Goal: Task Accomplishment & Management: Complete application form

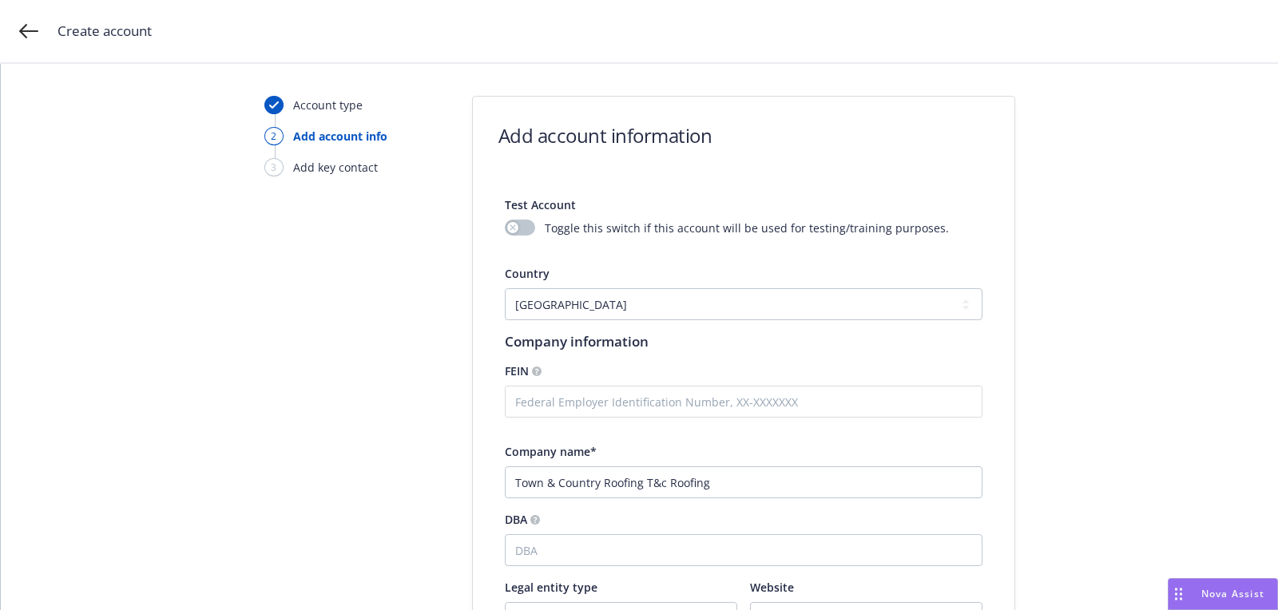
select select "US"
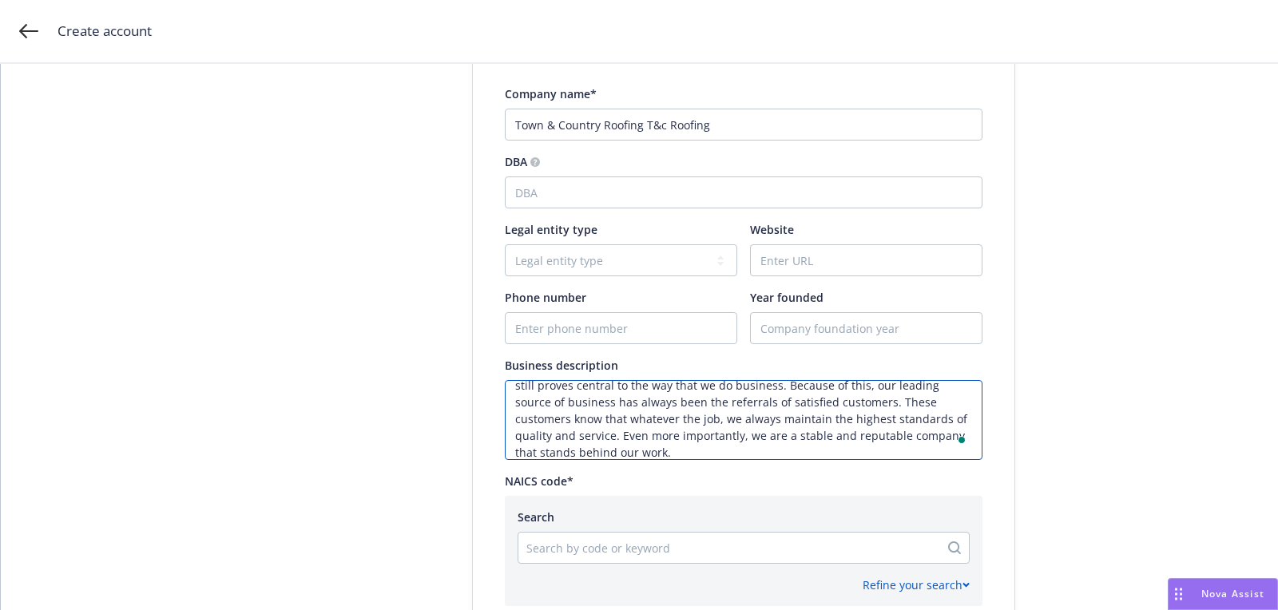
scroll to position [273, 0]
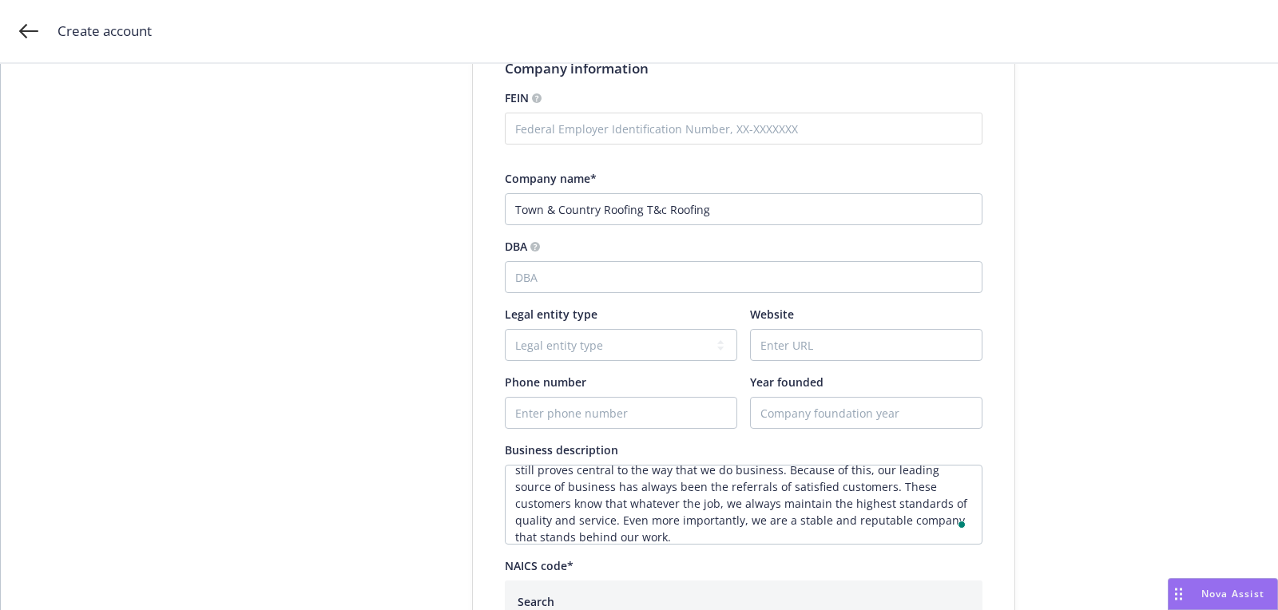
click at [739, 343] on div "Legal entity type Legal entity type C-corporation Government entity Independent…" at bounding box center [744, 333] width 478 height 55
click at [787, 351] on input "Website" at bounding box center [866, 345] width 231 height 30
paste input "[DOMAIN_NAME]"
type input "[DOMAIN_NAME]"
click at [541, 402] on input "Phone number" at bounding box center [620, 413] width 231 height 30
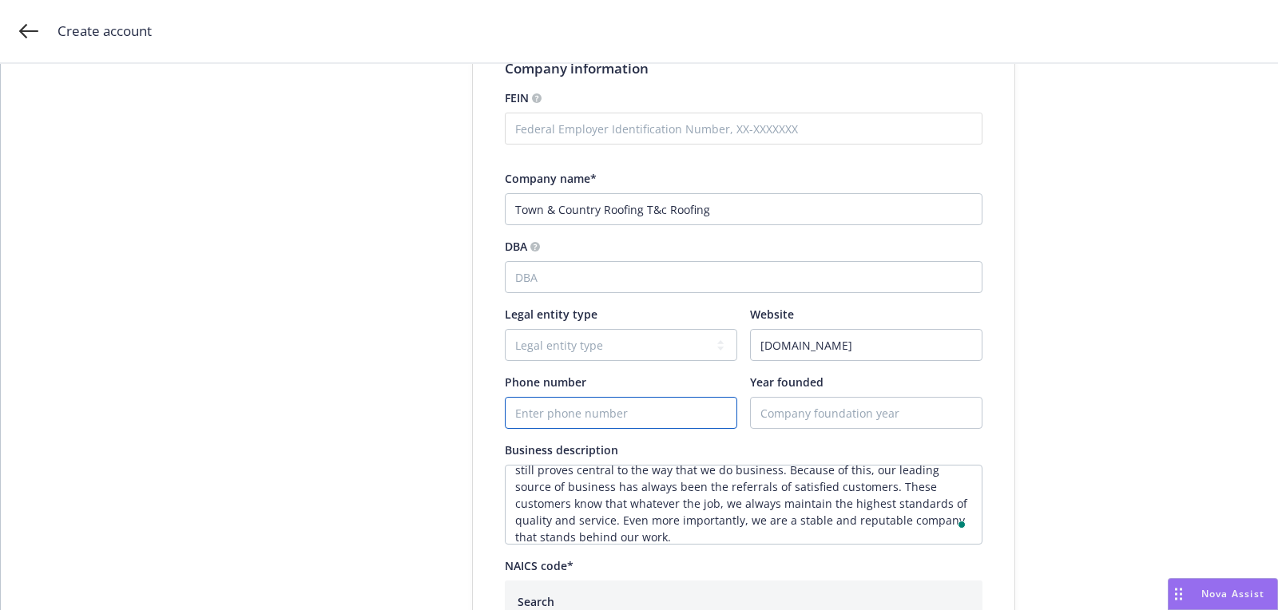
paste input "[PHONE_NUMBER]"
type input "[PHONE_NUMBER]"
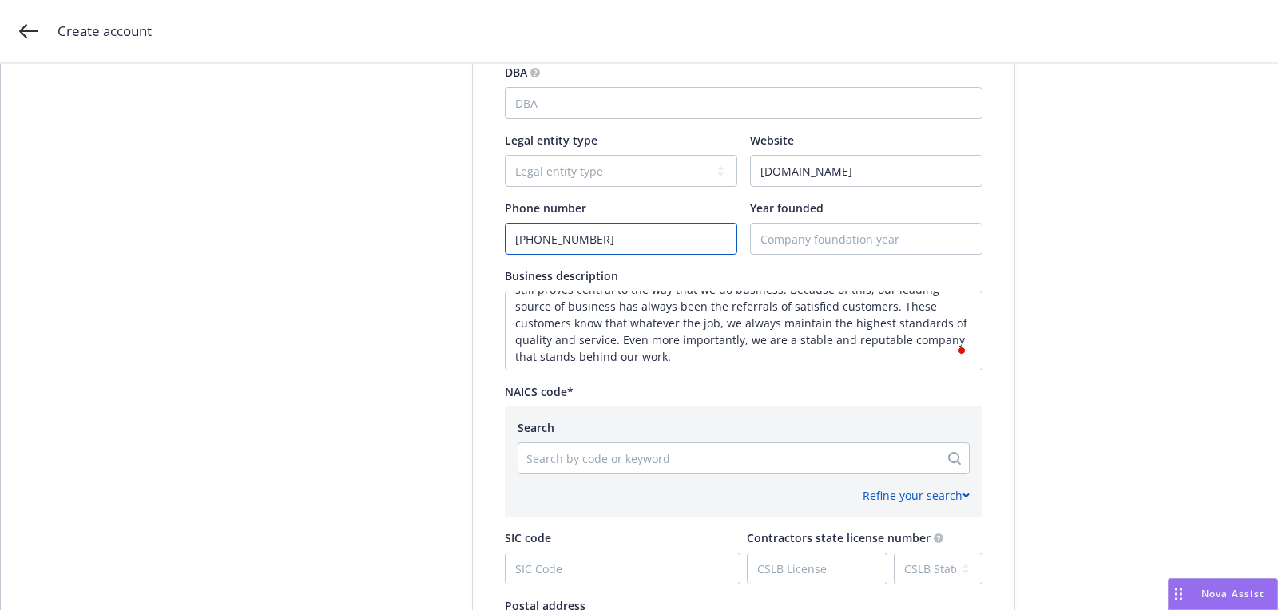
scroll to position [747, 0]
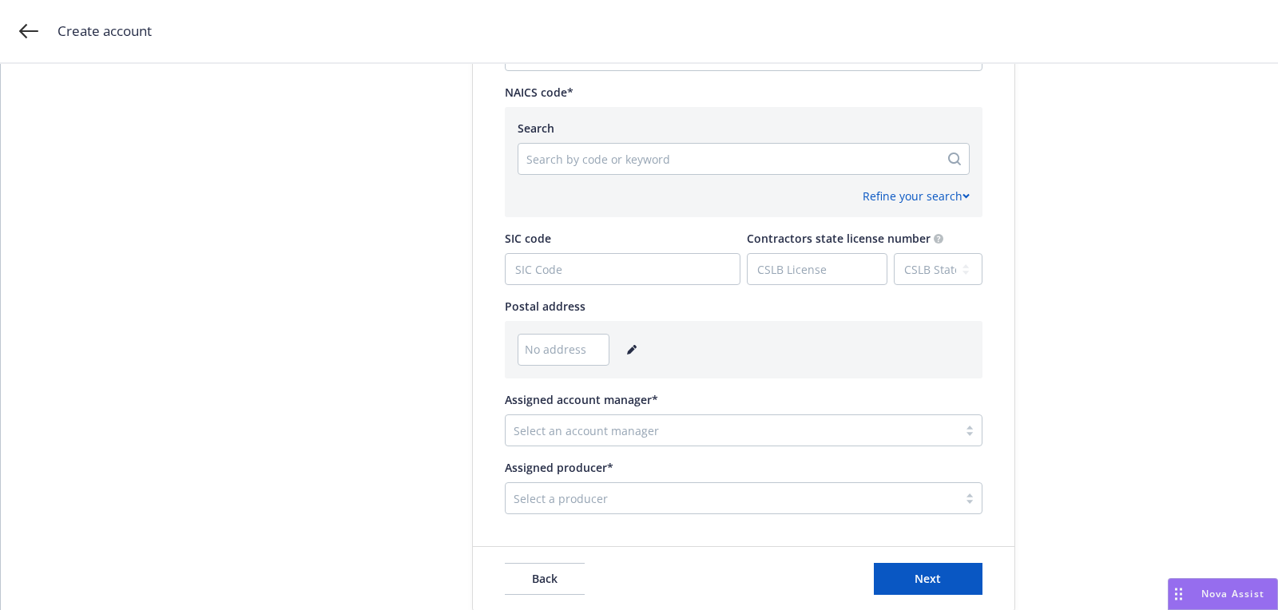
click at [622, 343] on link "editPencil" at bounding box center [631, 349] width 19 height 19
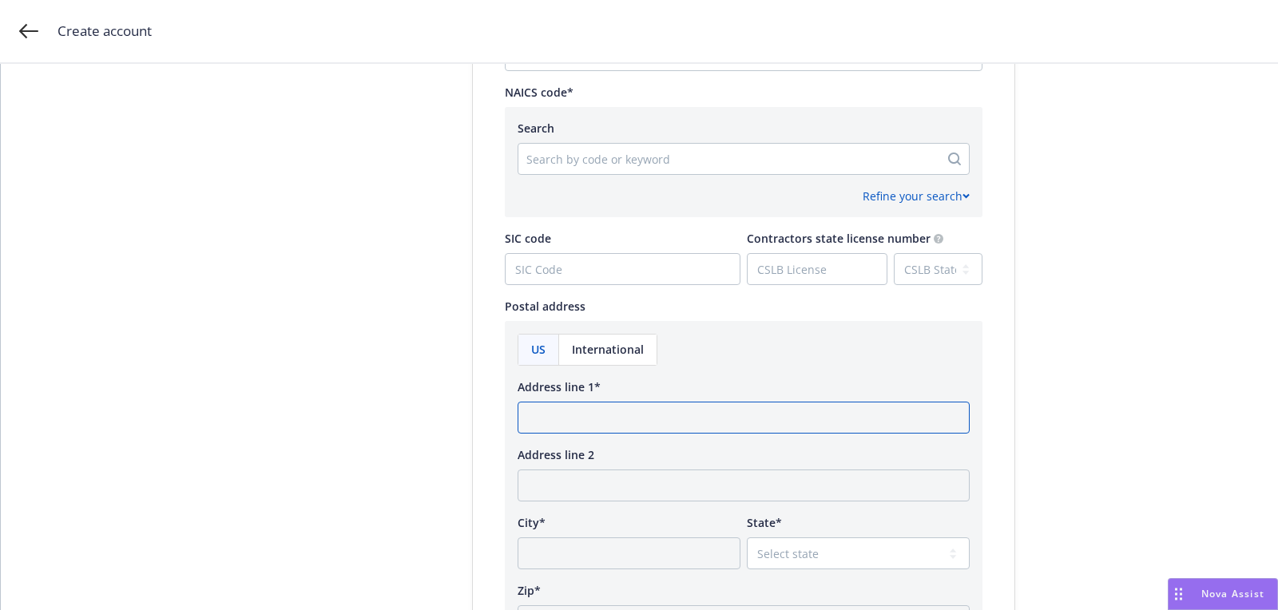
click at [608, 405] on input "Address line 1*" at bounding box center [743, 418] width 452 height 32
paste input "[STREET_ADDRESS][PERSON_NAME][US_STATE]"
click at [814, 416] on input "[STREET_ADDRESS][PERSON_NAME][US_STATE]" at bounding box center [743, 418] width 452 height 32
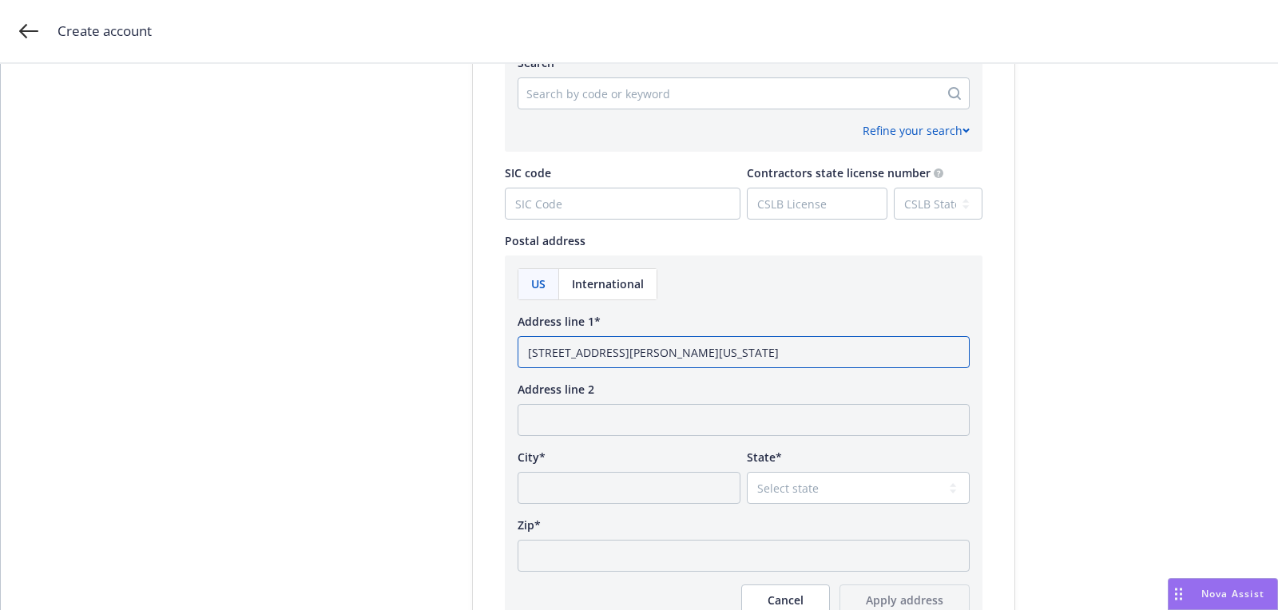
scroll to position [880, 0]
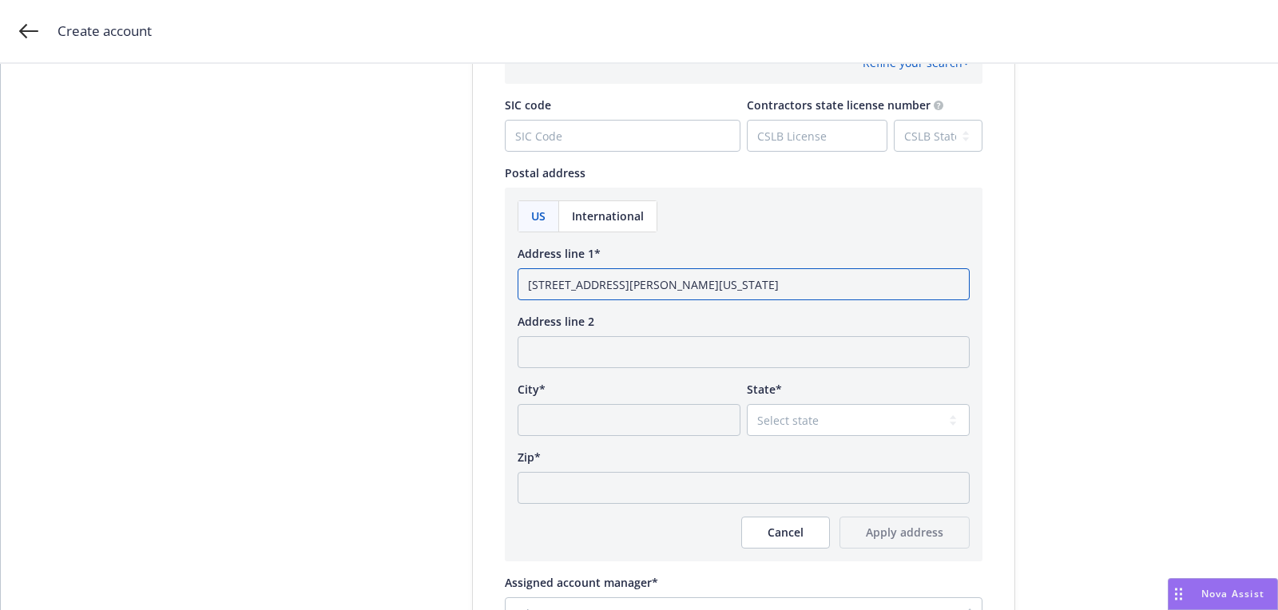
type input "[STREET_ADDRESS][PERSON_NAME][US_STATE]"
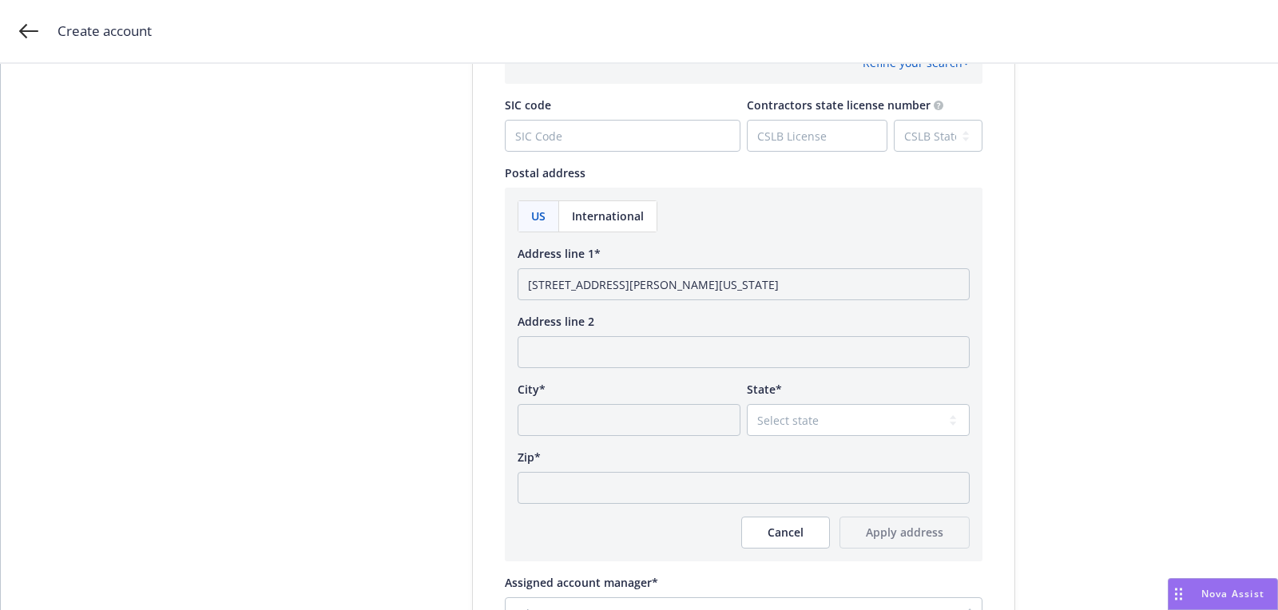
click at [746, 462] on div "Zip*" at bounding box center [743, 457] width 452 height 17
click at [746, 476] on input "Zip*" at bounding box center [743, 488] width 452 height 32
paste input "94513"
type input "94513"
click at [799, 429] on select "Select state [US_STATE] [US_STATE] [US_STATE] [US_STATE] [US_STATE] [PERSON_NAM…" at bounding box center [858, 420] width 223 height 32
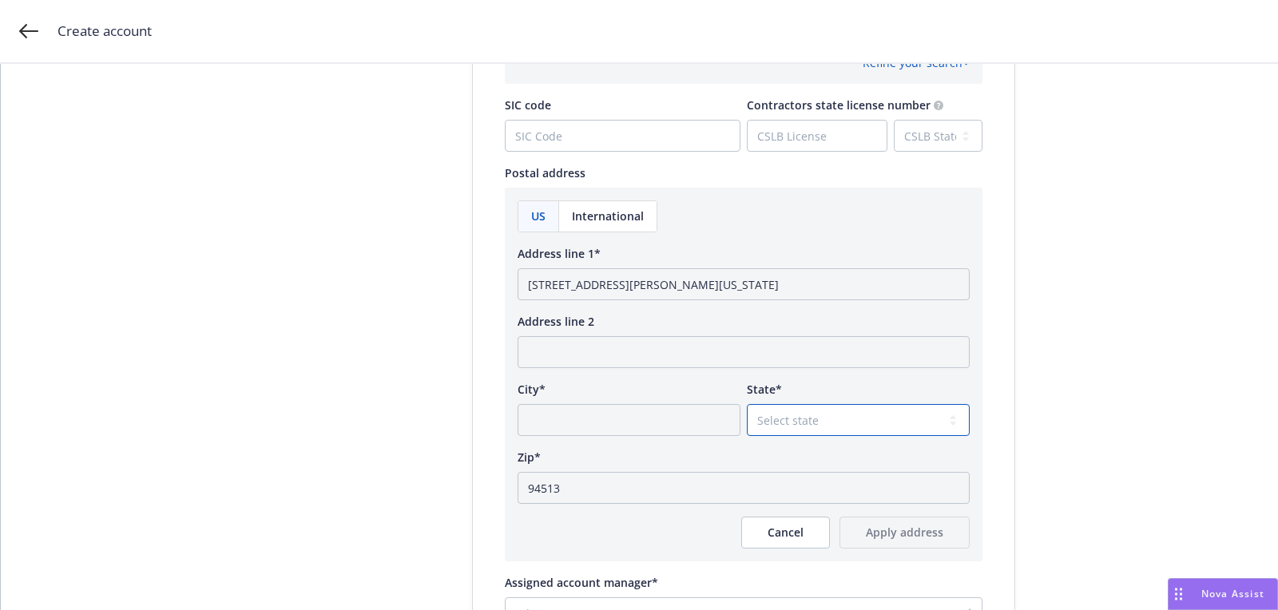
select select "CA"
click at [747, 404] on select "Select state [US_STATE] [US_STATE] [US_STATE] [US_STATE] [US_STATE] [PERSON_NAM…" at bounding box center [858, 420] width 223 height 32
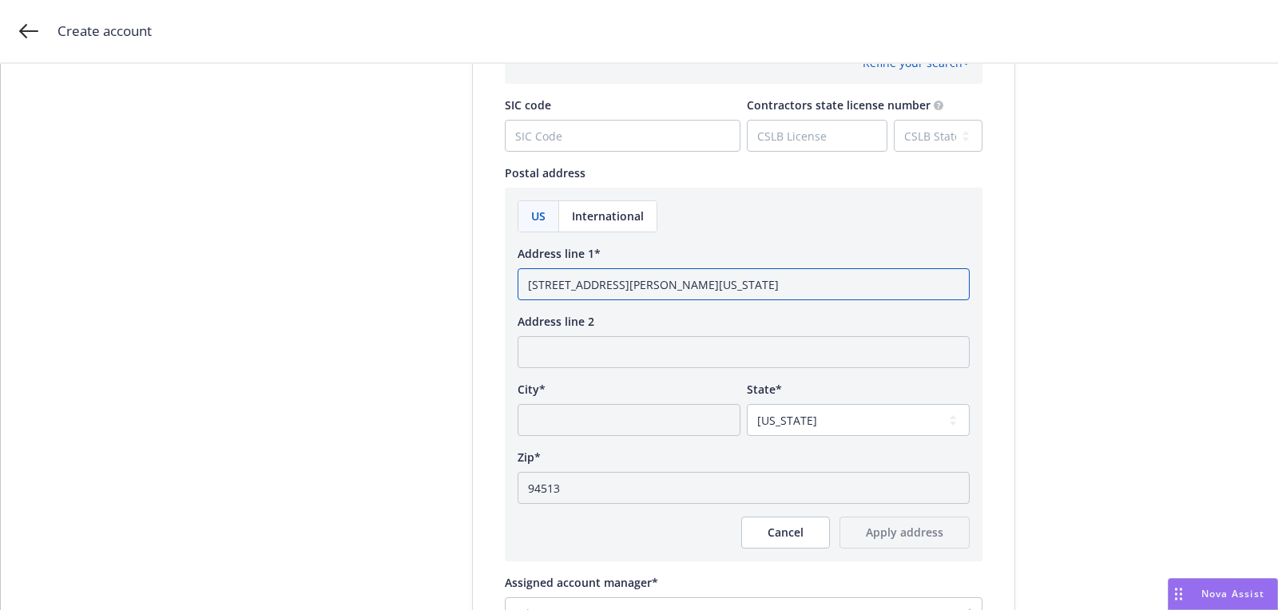
click at [705, 274] on input "[STREET_ADDRESS][PERSON_NAME][US_STATE]" at bounding box center [743, 284] width 452 height 32
click at [707, 283] on input "[STREET_ADDRESS][PERSON_NAME][US_STATE]" at bounding box center [743, 284] width 452 height 32
type input "[STREET_ADDRESS][PERSON_NAME][US_STATE]"
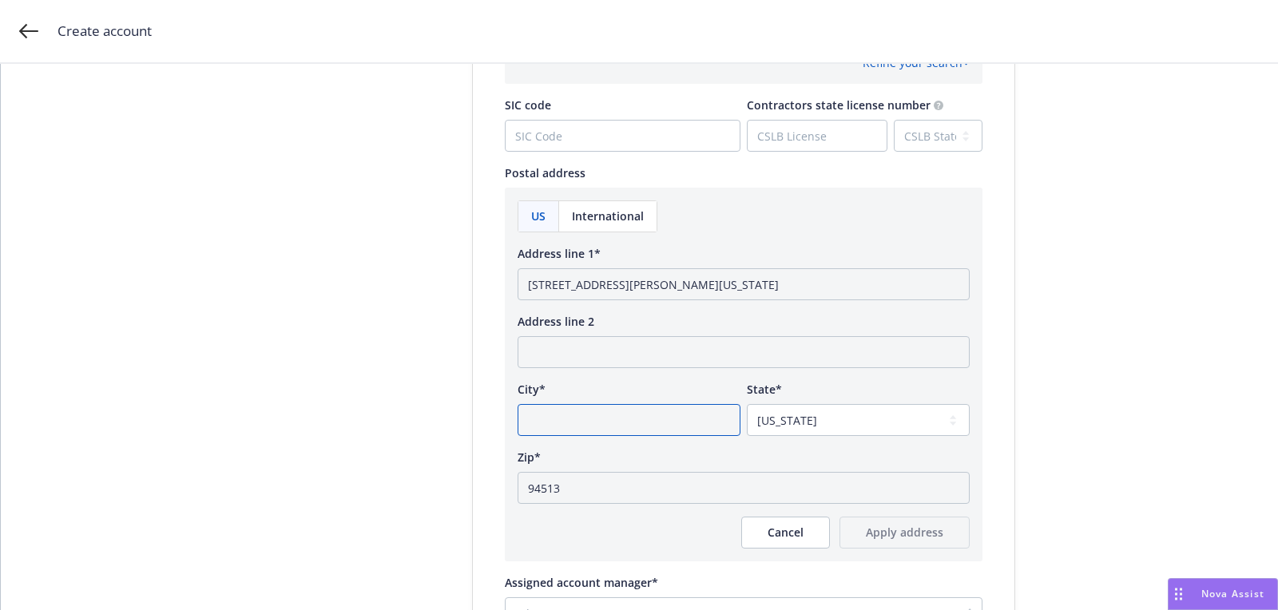
click at [687, 418] on input "City*" at bounding box center [628, 420] width 223 height 32
paste input "BRENTWOOD"
type input "BRENTWOOD"
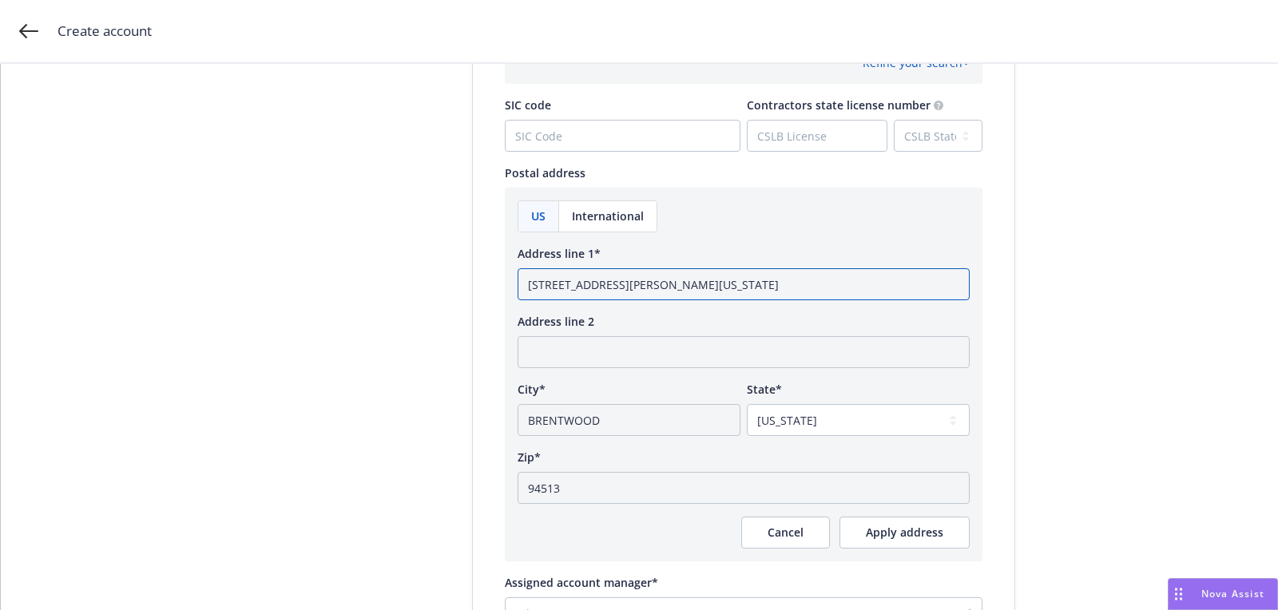
drag, startPoint x: 665, startPoint y: 282, endPoint x: 1145, endPoint y: 287, distance: 479.9
click at [1097, 287] on div "Account type 2 Add account info 3 Add key contact Add account information Test …" at bounding box center [639, 5] width 1238 height 1579
type input "[STREET_ADDRESS][PERSON_NAME]"
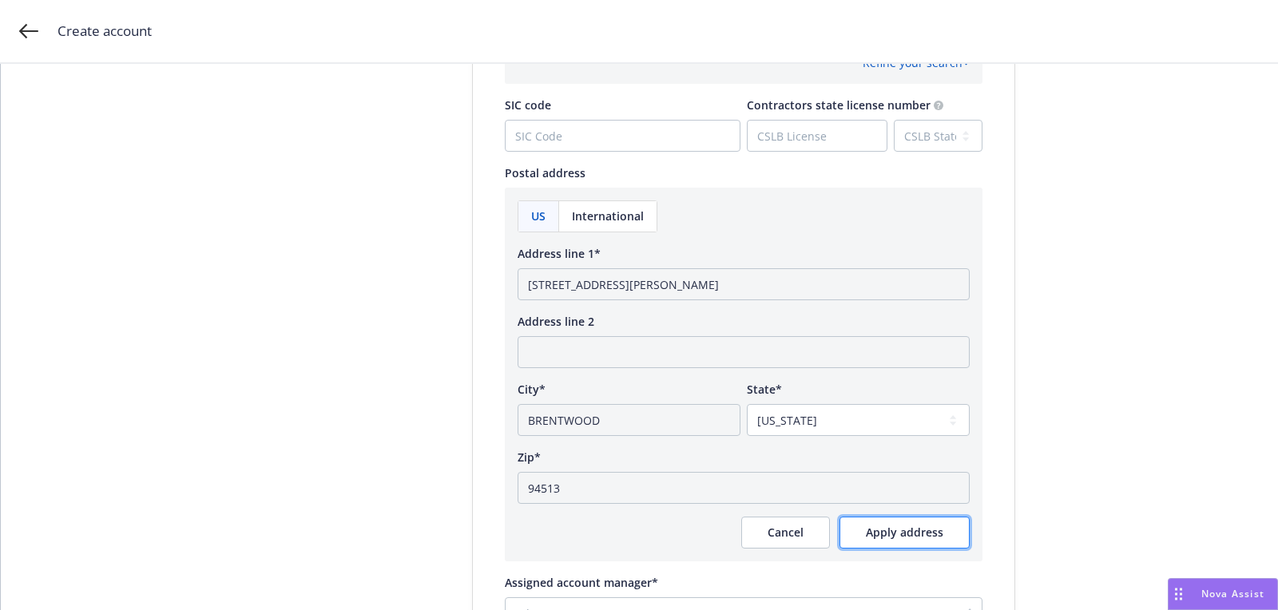
click at [956, 532] on button "Apply address" at bounding box center [904, 533] width 130 height 32
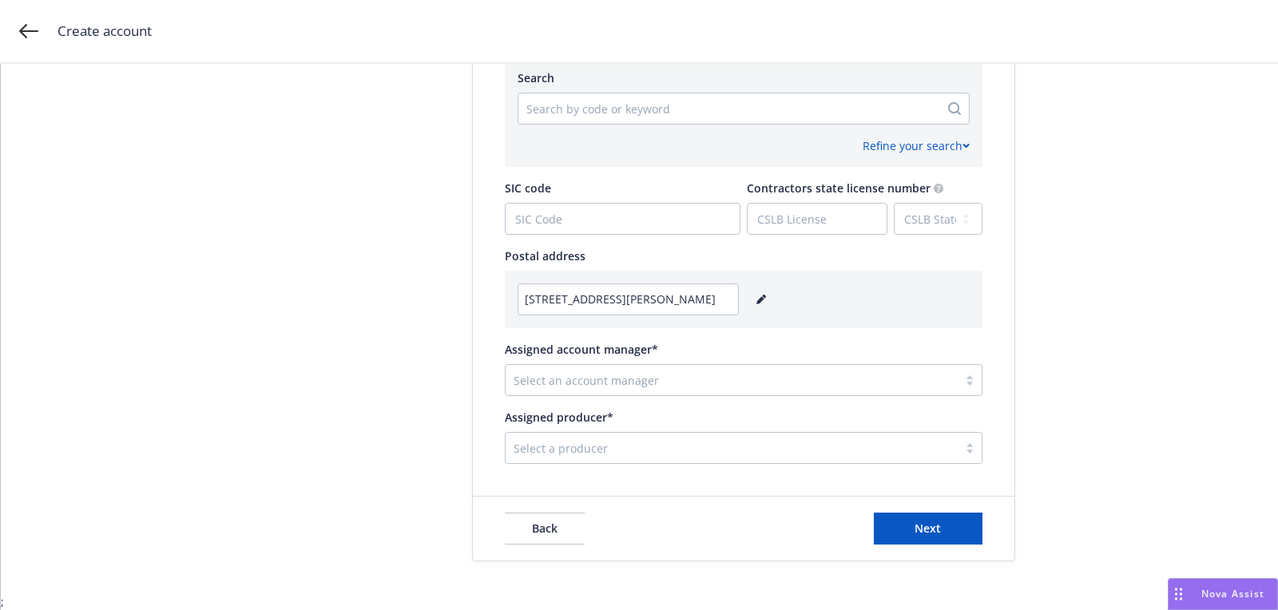
scroll to position [795, 0]
click at [668, 395] on div "Select an account manager" at bounding box center [744, 382] width 478 height 32
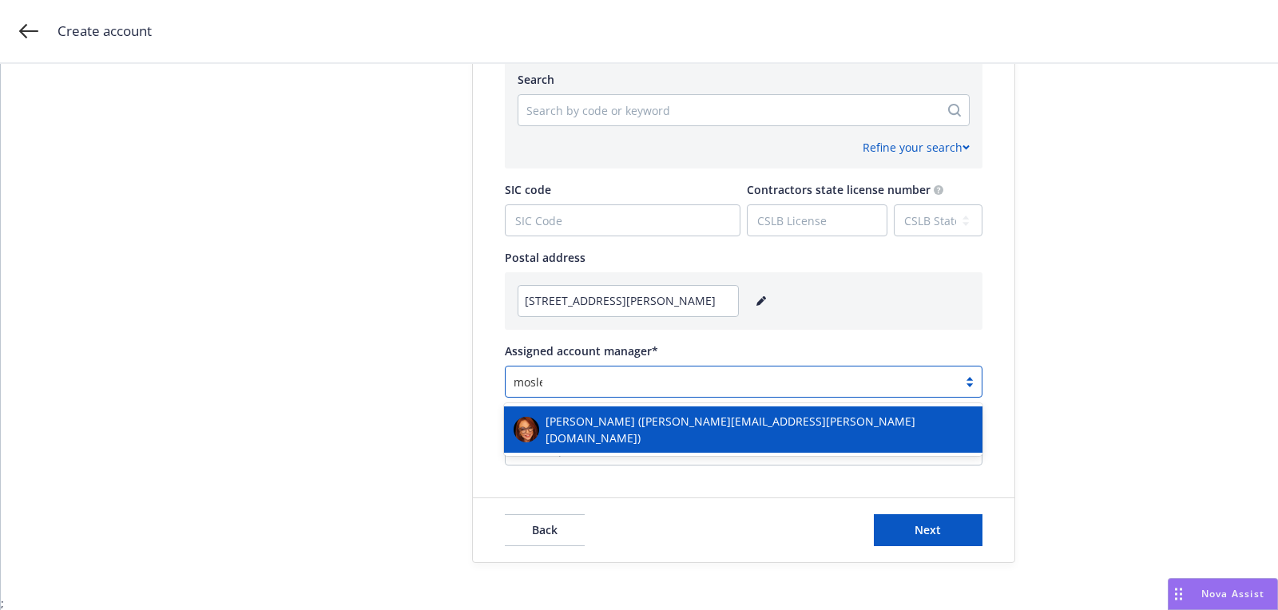
type input "[PERSON_NAME]"
click at [659, 421] on span "[PERSON_NAME] ([PERSON_NAME][EMAIL_ADDRESS][PERSON_NAME][DOMAIN_NAME])" at bounding box center [758, 430] width 427 height 34
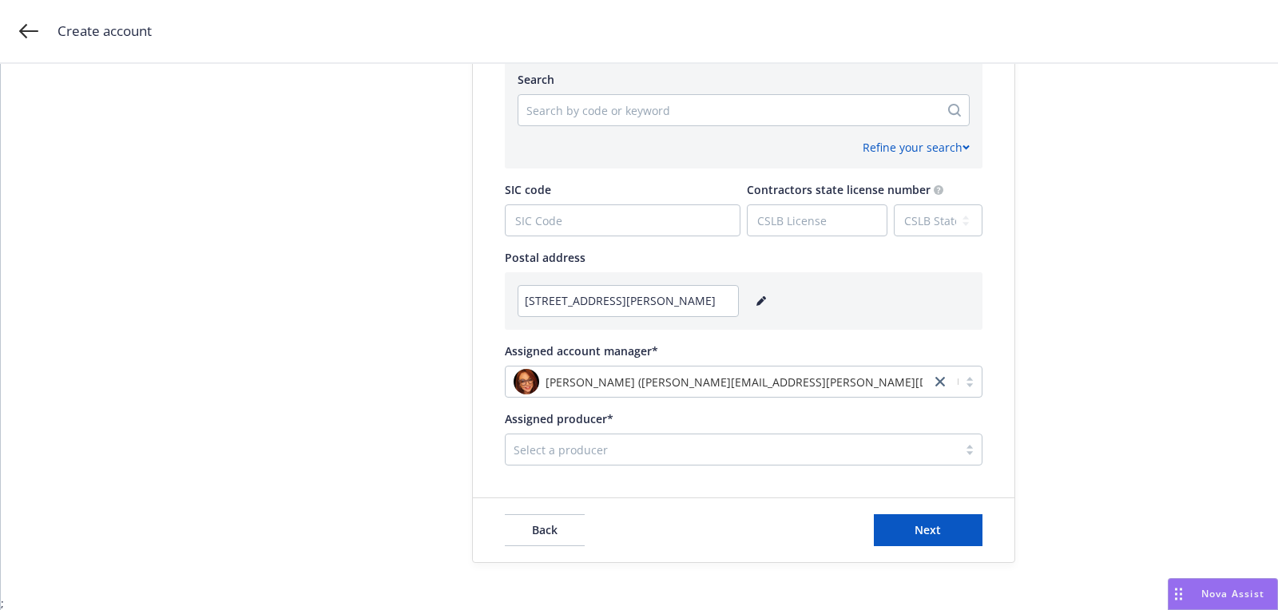
click at [658, 460] on div "Select a producer" at bounding box center [731, 450] width 452 height 26
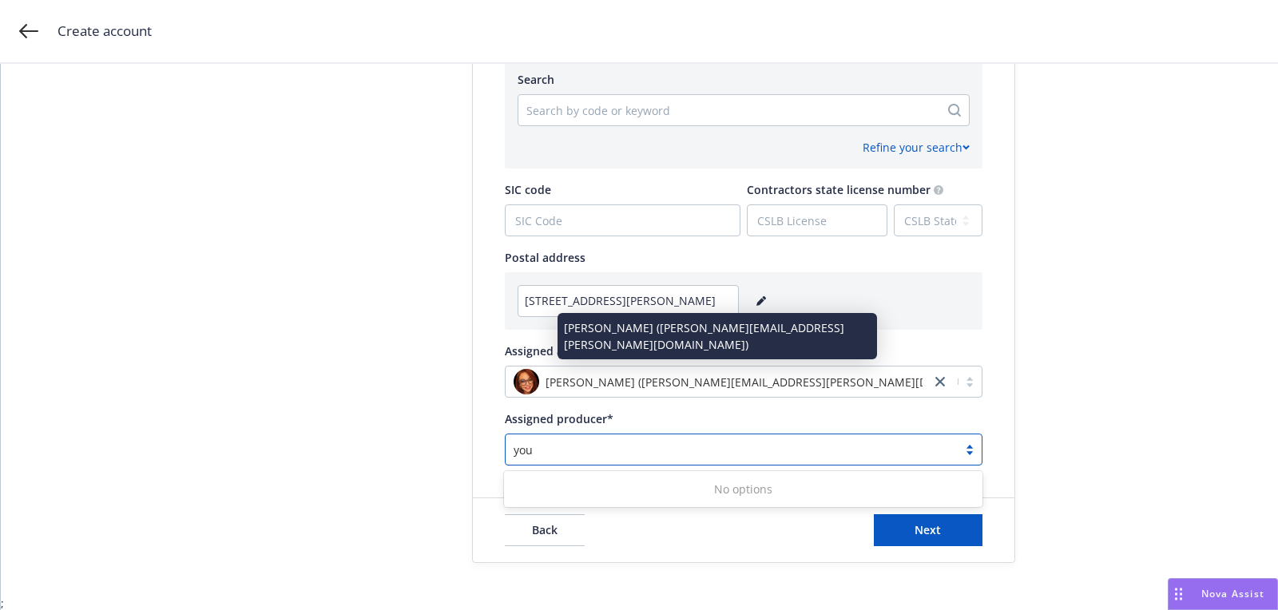
type input "you"
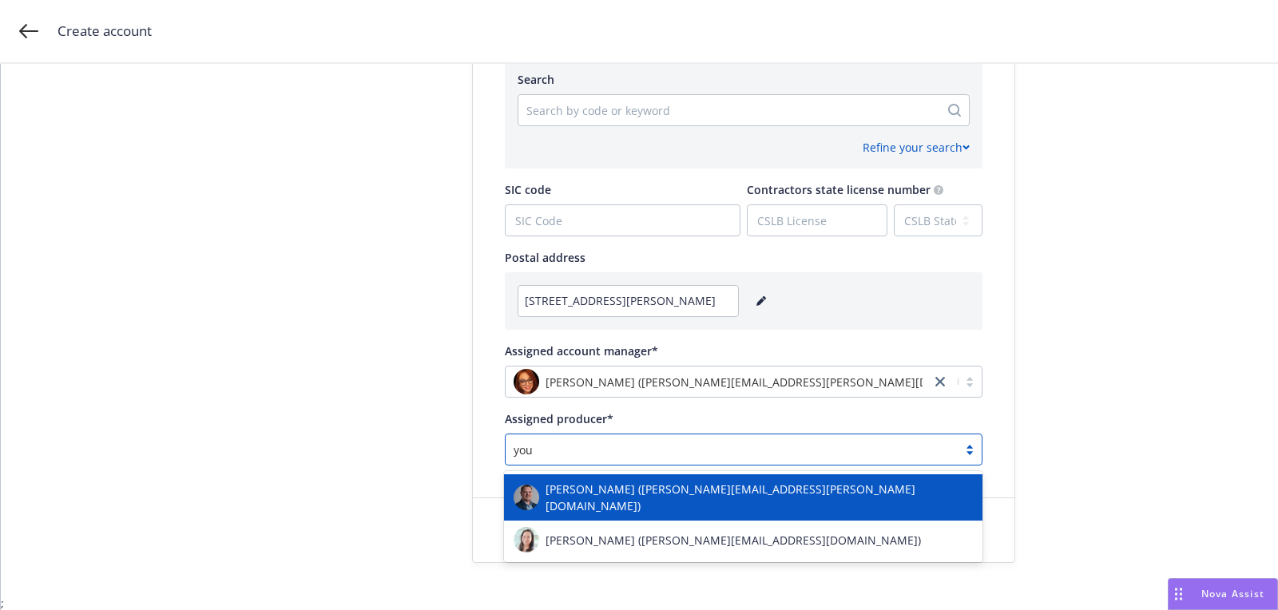
click at [625, 505] on div "[PERSON_NAME] ([PERSON_NAME][EMAIL_ADDRESS][PERSON_NAME][DOMAIN_NAME])" at bounding box center [742, 498] width 459 height 34
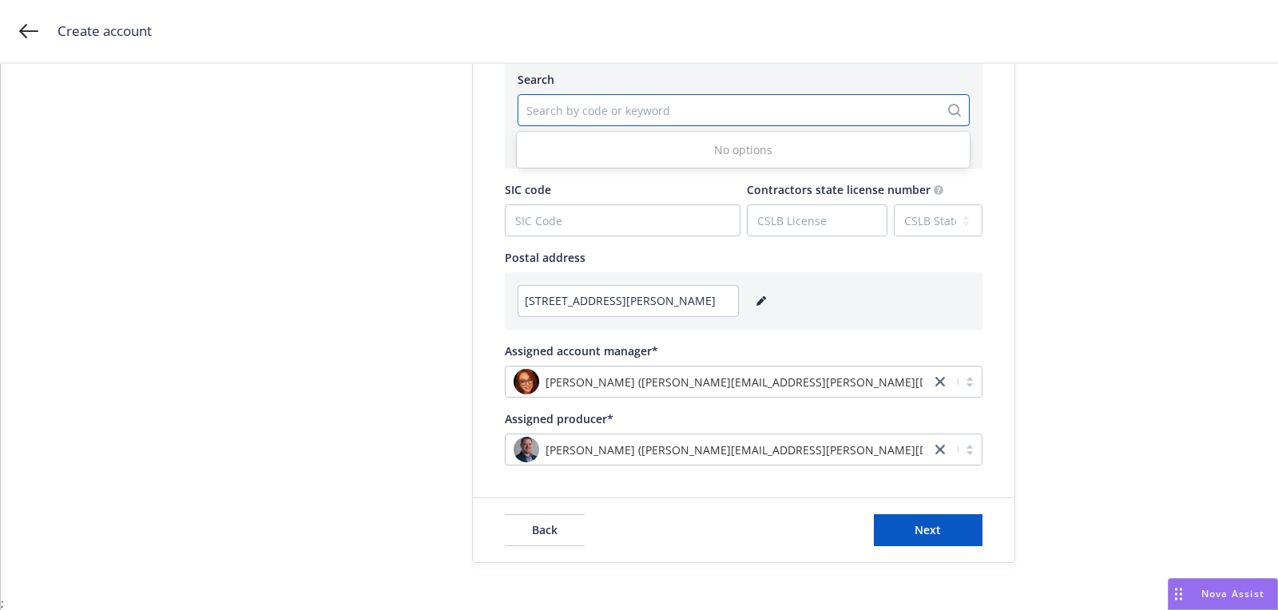
click at [620, 121] on div "Search by code or keyword" at bounding box center [728, 110] width 421 height 26
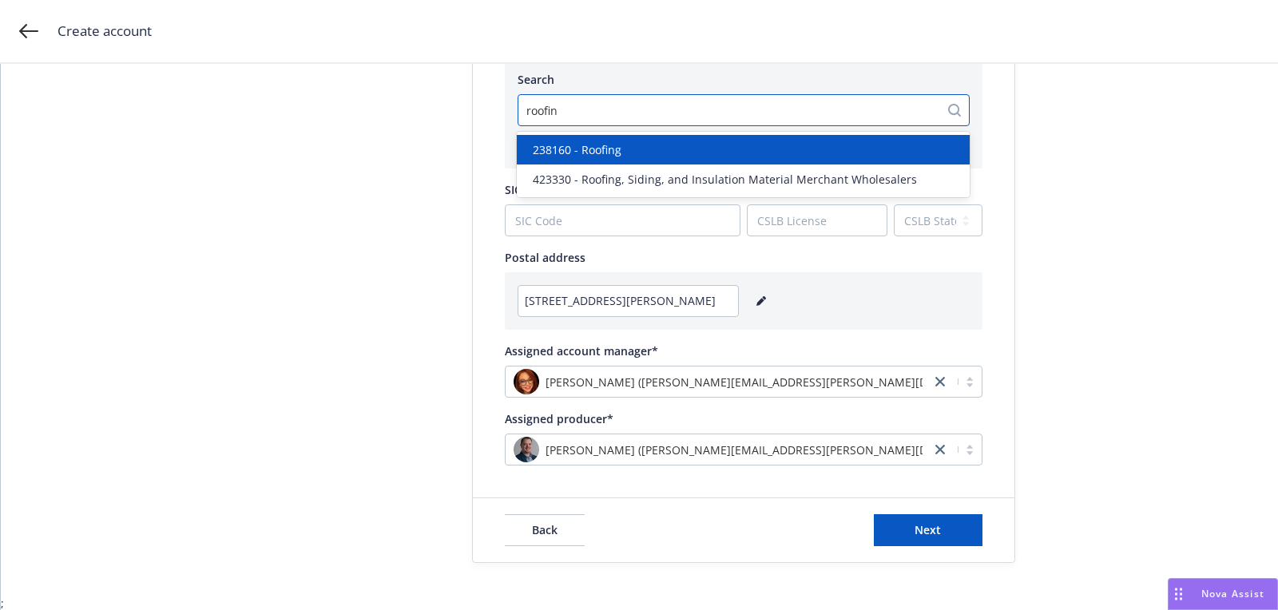
type input "roofing"
click at [581, 155] on span "238160 - Roofing" at bounding box center [577, 149] width 89 height 17
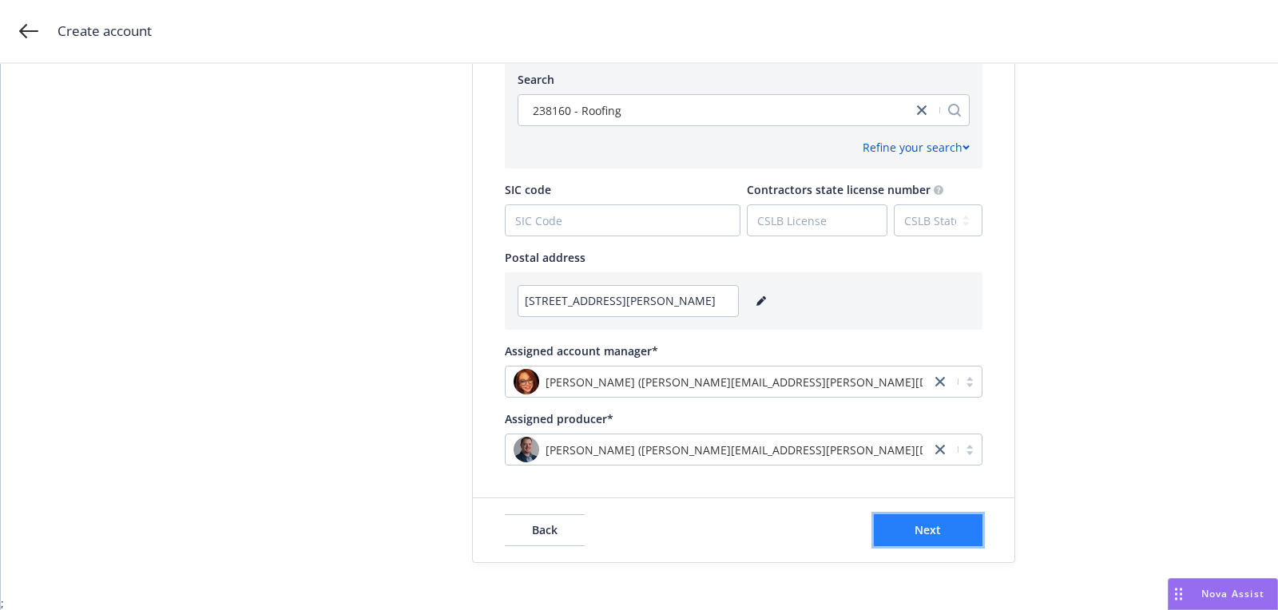
click at [919, 530] on span "Next" at bounding box center [927, 529] width 26 height 15
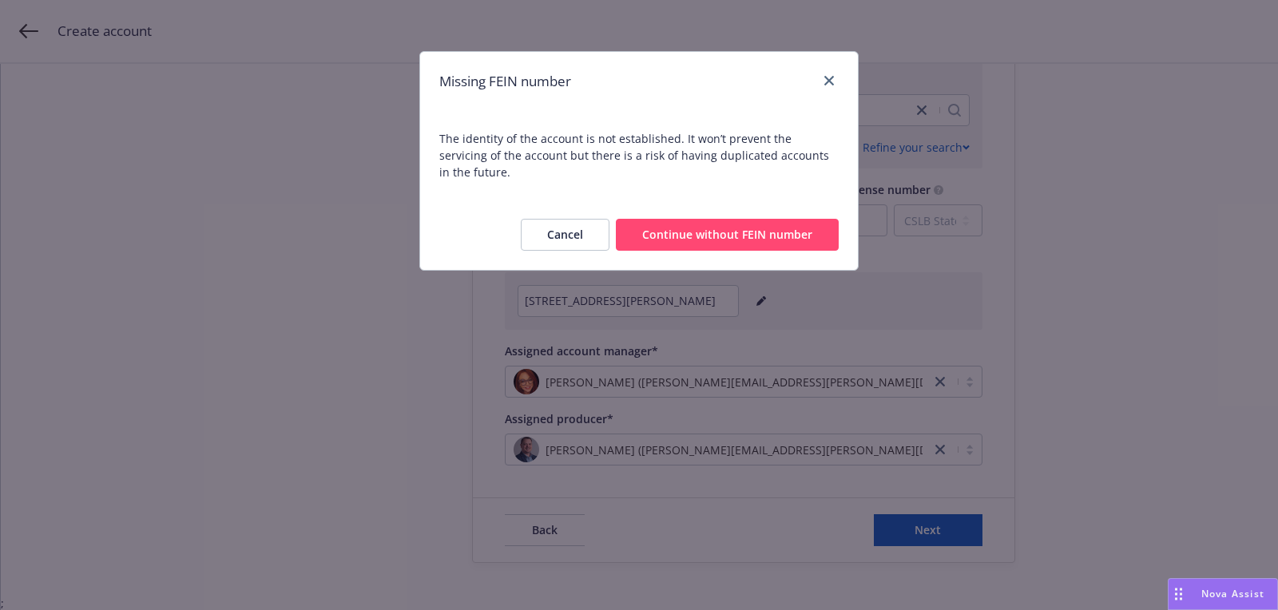
click at [751, 221] on button "Continue without FEIN number" at bounding box center [727, 235] width 223 height 32
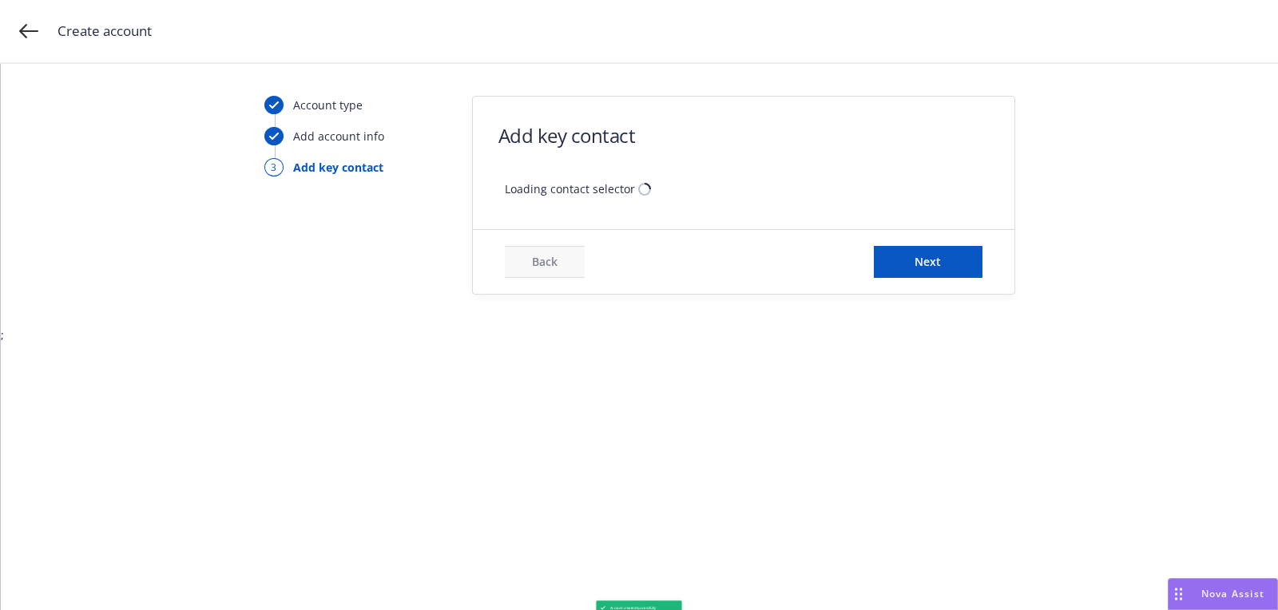
scroll to position [0, 0]
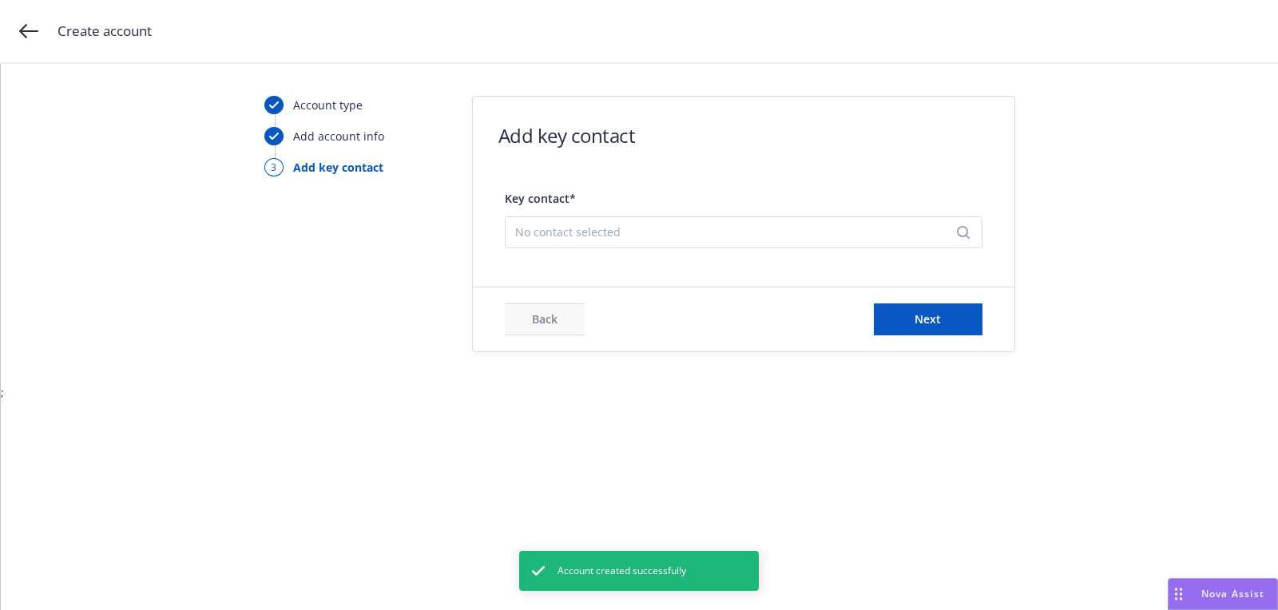
click at [763, 235] on span "No contact selected" at bounding box center [737, 232] width 444 height 17
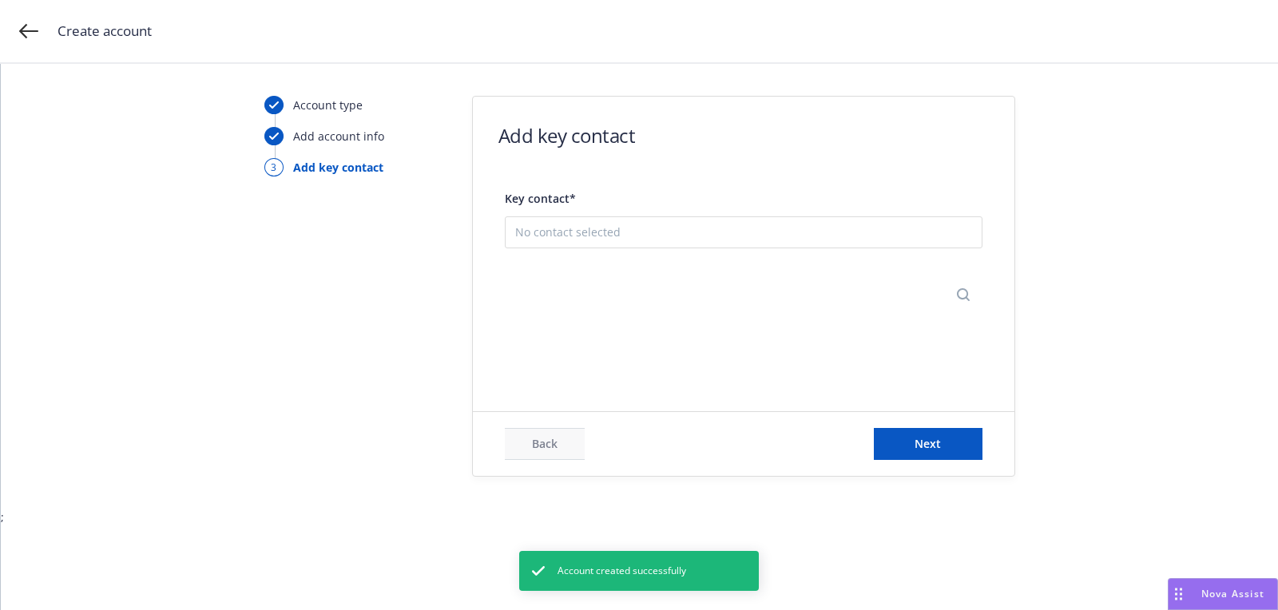
click at [740, 327] on div "Add new contact" at bounding box center [743, 311] width 476 height 51
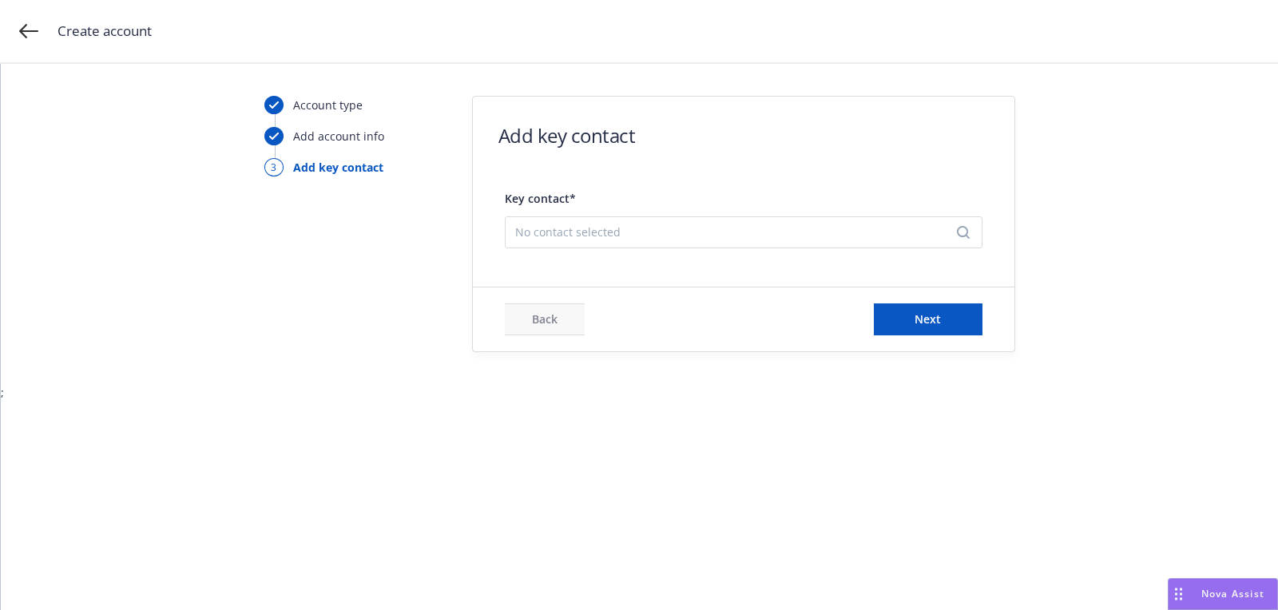
click at [675, 232] on span "No contact selected" at bounding box center [737, 232] width 444 height 17
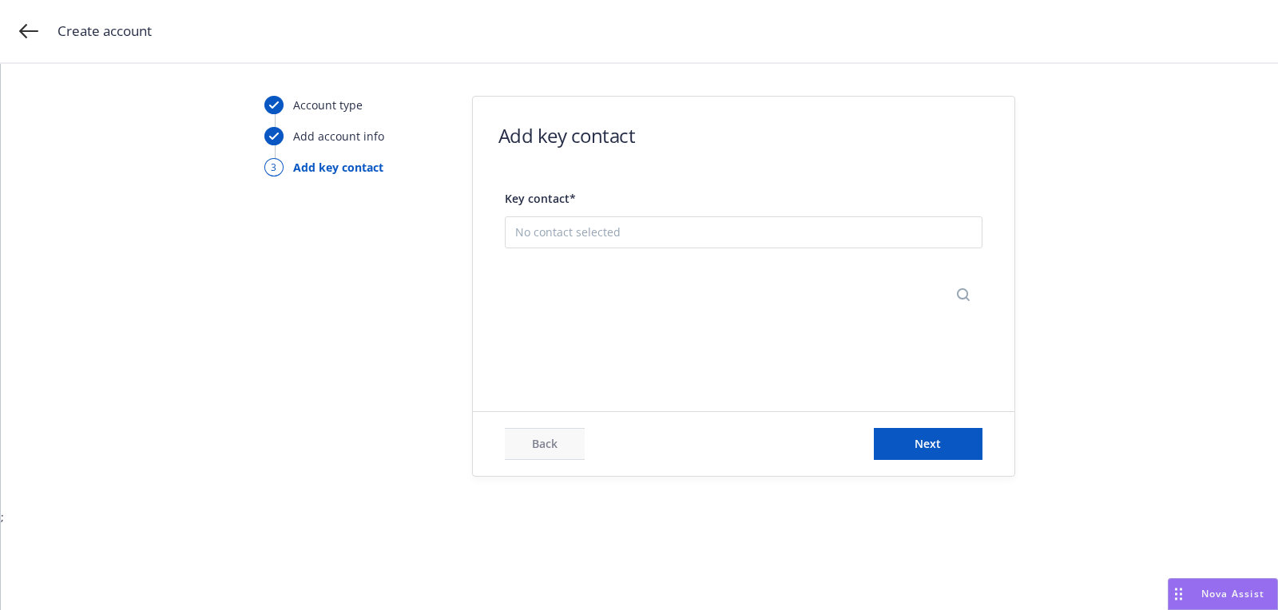
click at [677, 291] on div "Add new contact" at bounding box center [743, 310] width 476 height 51
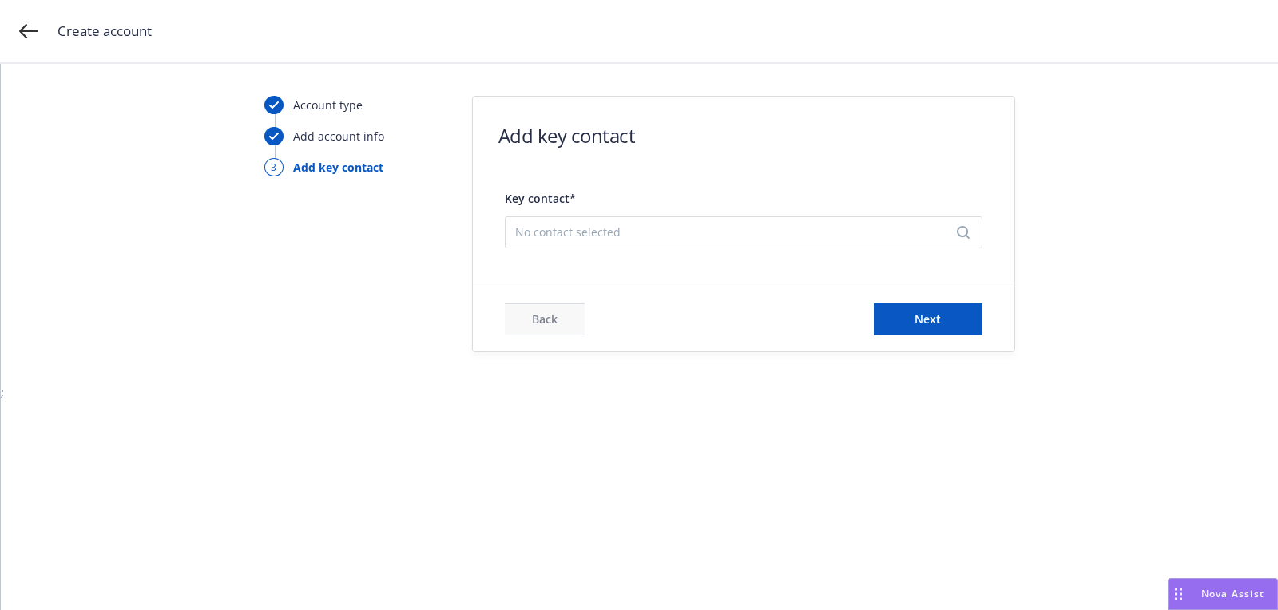
click at [664, 250] on div "Key contact* No contact selected" at bounding box center [744, 217] width 478 height 74
click at [664, 232] on span "No contact selected" at bounding box center [737, 232] width 444 height 17
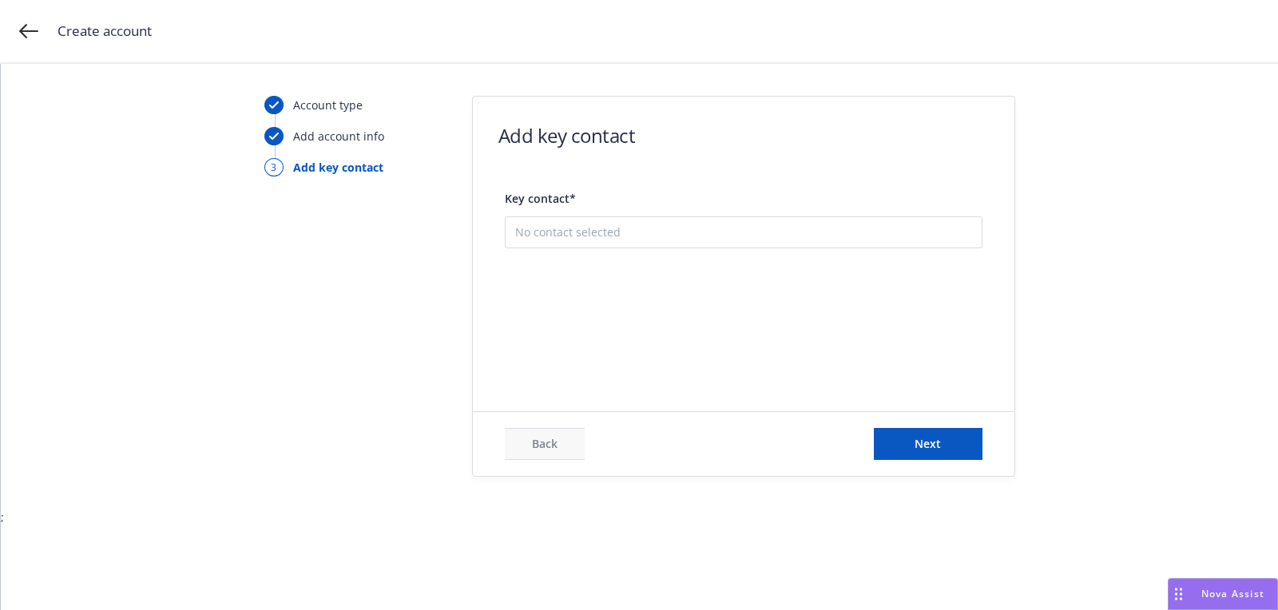
click at [666, 313] on button "Add new contact" at bounding box center [743, 312] width 457 height 32
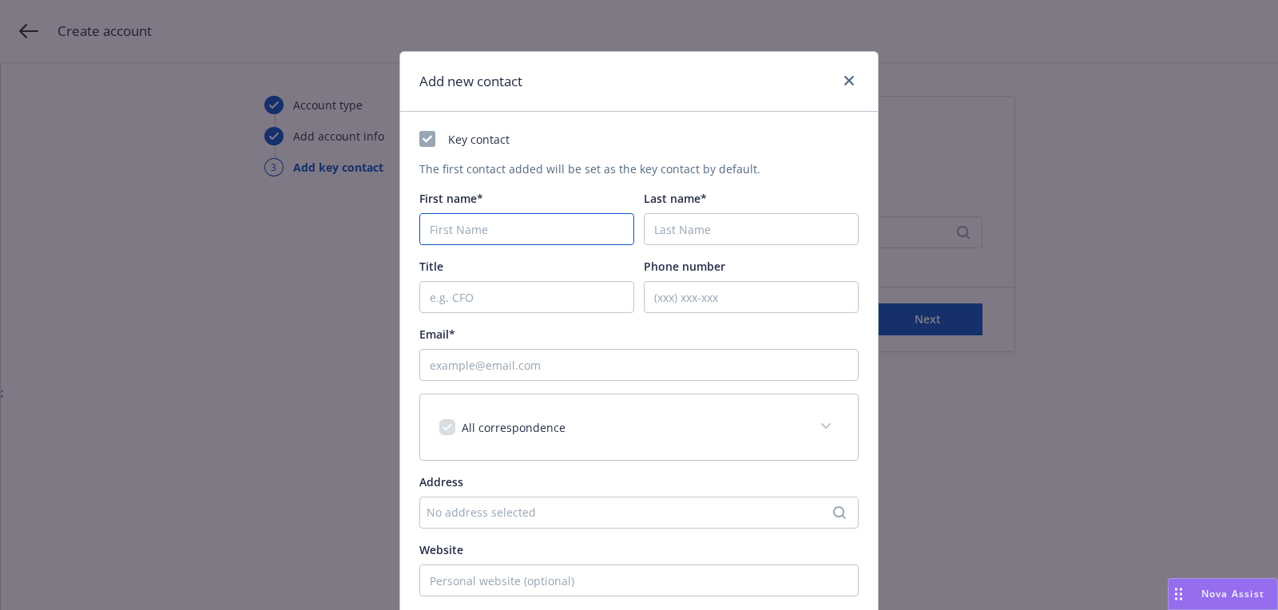
click at [541, 232] on input "First name*" at bounding box center [526, 229] width 215 height 32
paste input "[PERSON_NAME]"
type input "[PERSON_NAME]"
paste input "[PERSON_NAME]"
type input "[PERSON_NAME]"
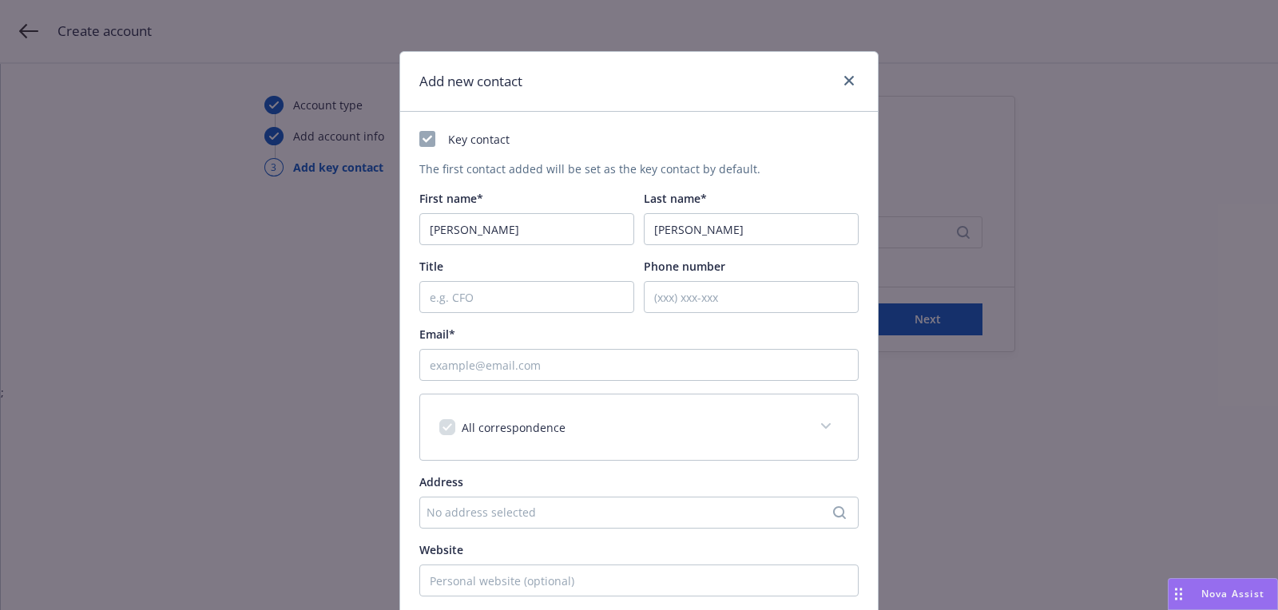
click at [692, 330] on div "Email*" at bounding box center [638, 334] width 439 height 17
click at [692, 344] on div "Email*" at bounding box center [638, 353] width 439 height 55
click at [692, 362] on input "Email*" at bounding box center [638, 365] width 439 height 32
paste input "[EMAIL_ADDRESS][DOMAIN_NAME]"
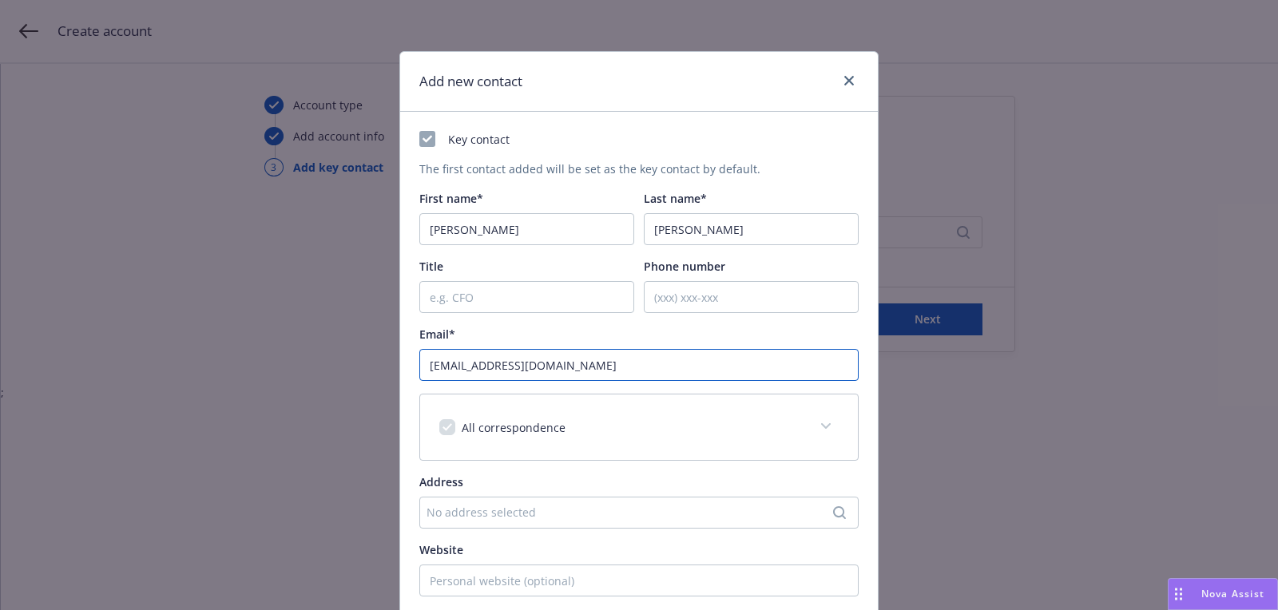
scroll to position [242, 0]
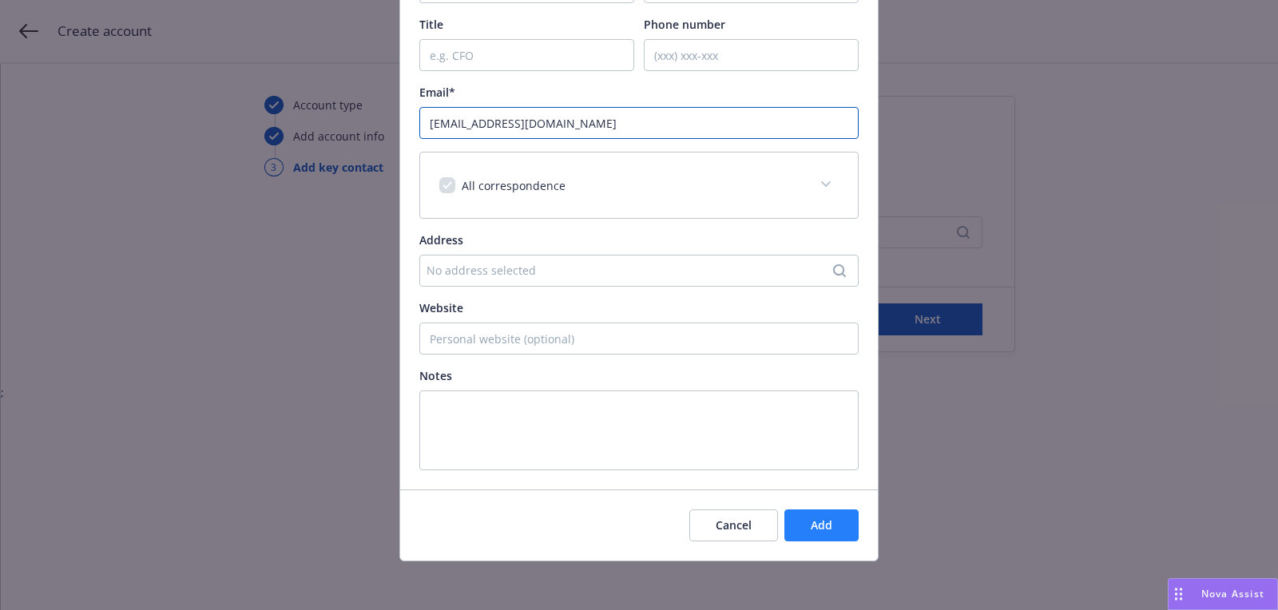
type input "[EMAIL_ADDRESS][DOMAIN_NAME]"
click at [799, 509] on button "Add" at bounding box center [821, 525] width 74 height 32
click at [961, 323] on div "Add new contact Key contact The first contact added will be set as the key cont…" at bounding box center [639, 305] width 1278 height 610
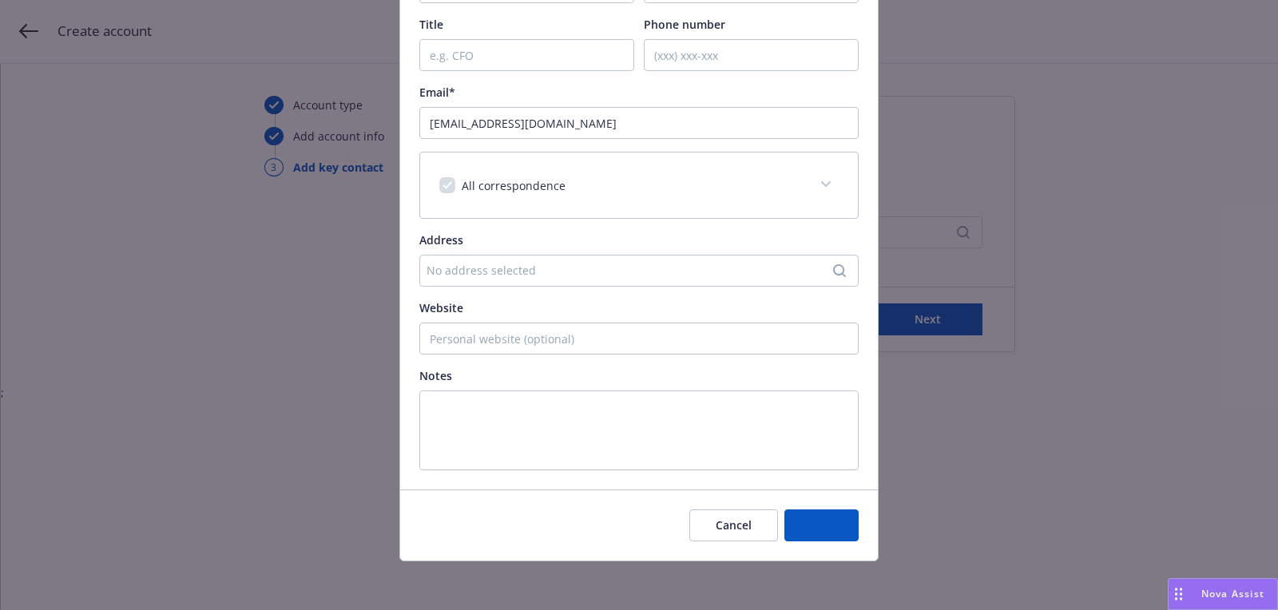
click at [961, 323] on div "Add new contact Key contact The first contact added will be set as the key cont…" at bounding box center [639, 305] width 1278 height 610
click at [961, 323] on button "Next" at bounding box center [928, 319] width 109 height 32
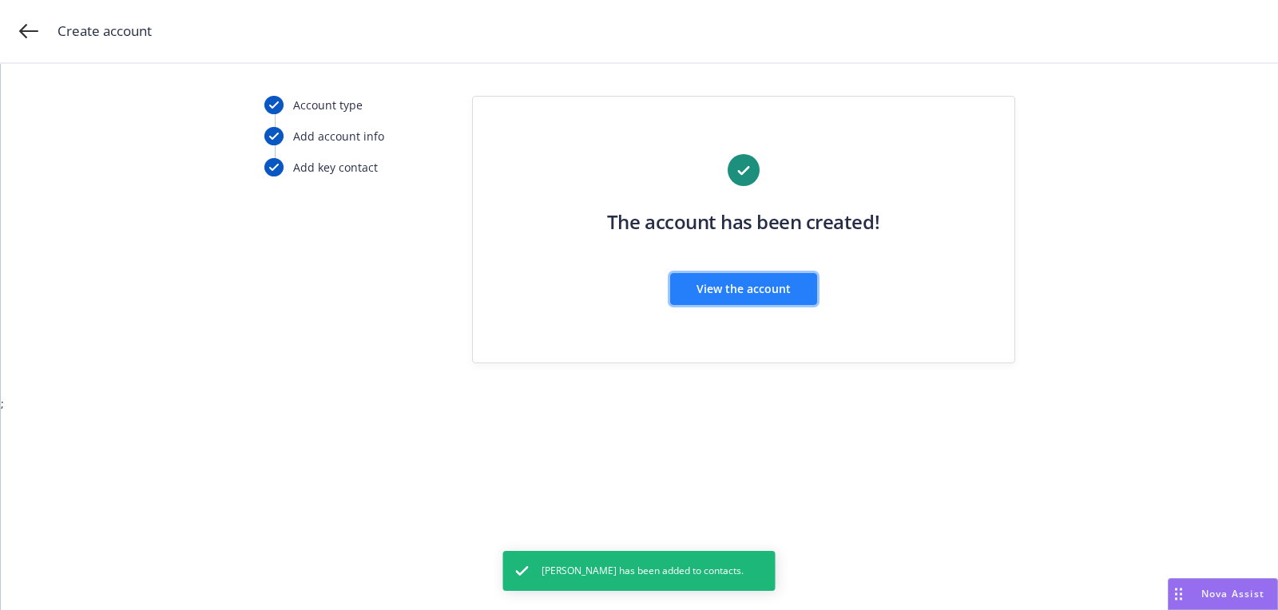
click at [747, 281] on span "View the account" at bounding box center [743, 288] width 94 height 15
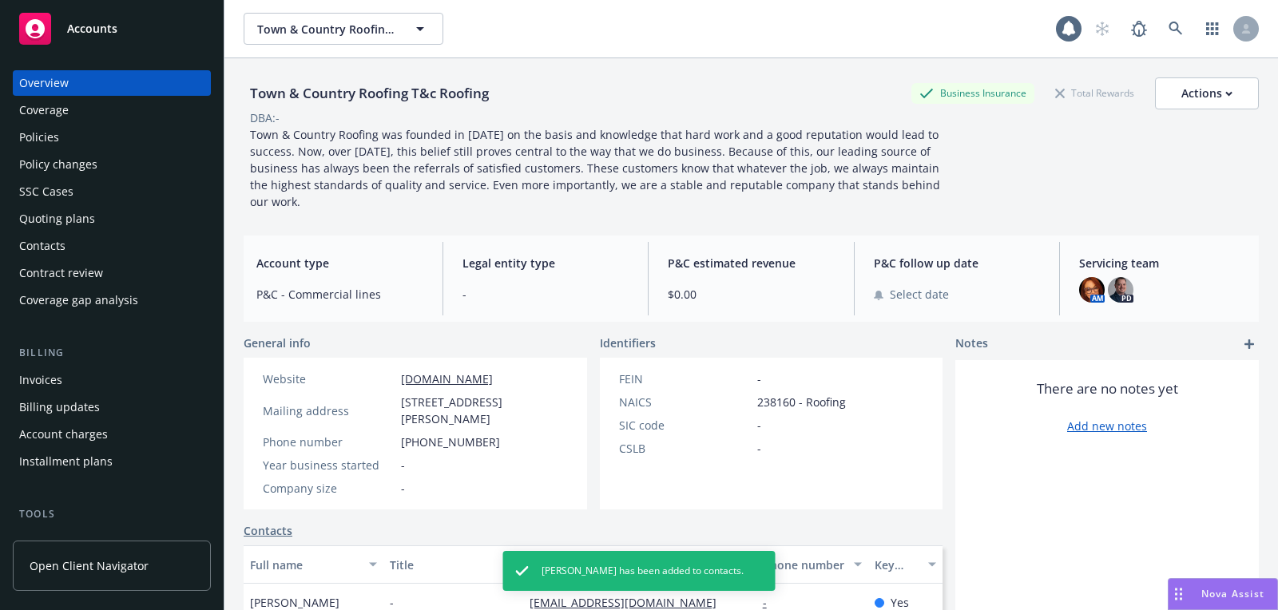
click at [117, 219] on div "Quoting plans" at bounding box center [111, 219] width 185 height 26
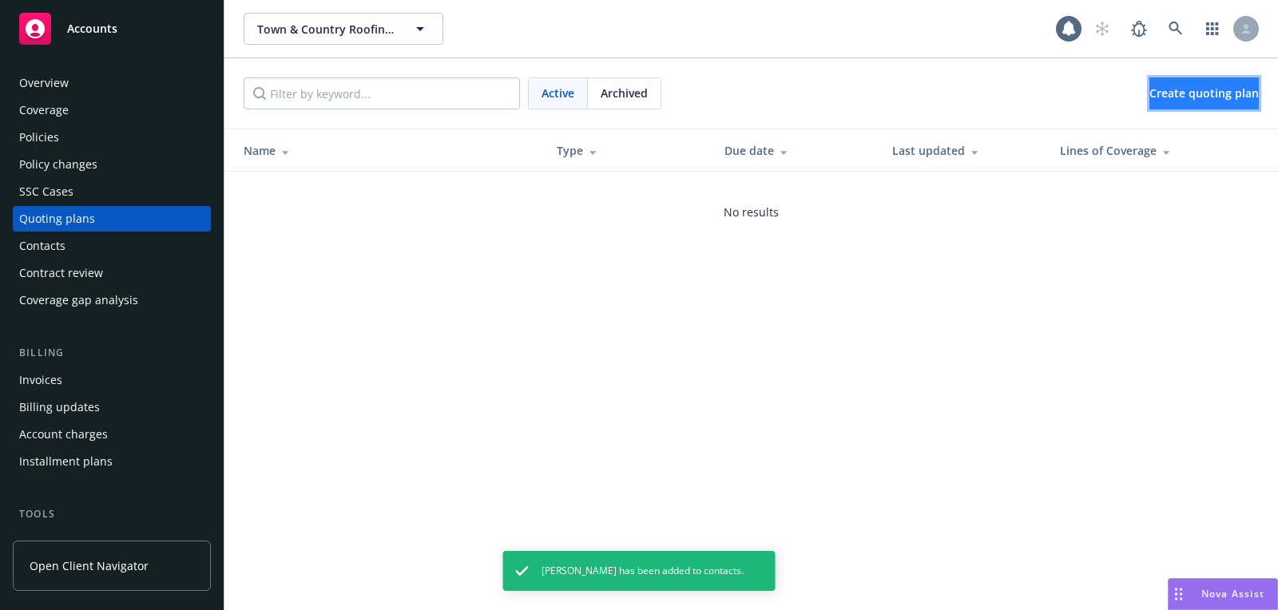
click at [1156, 98] on span "Create quoting plan" at bounding box center [1203, 92] width 109 height 15
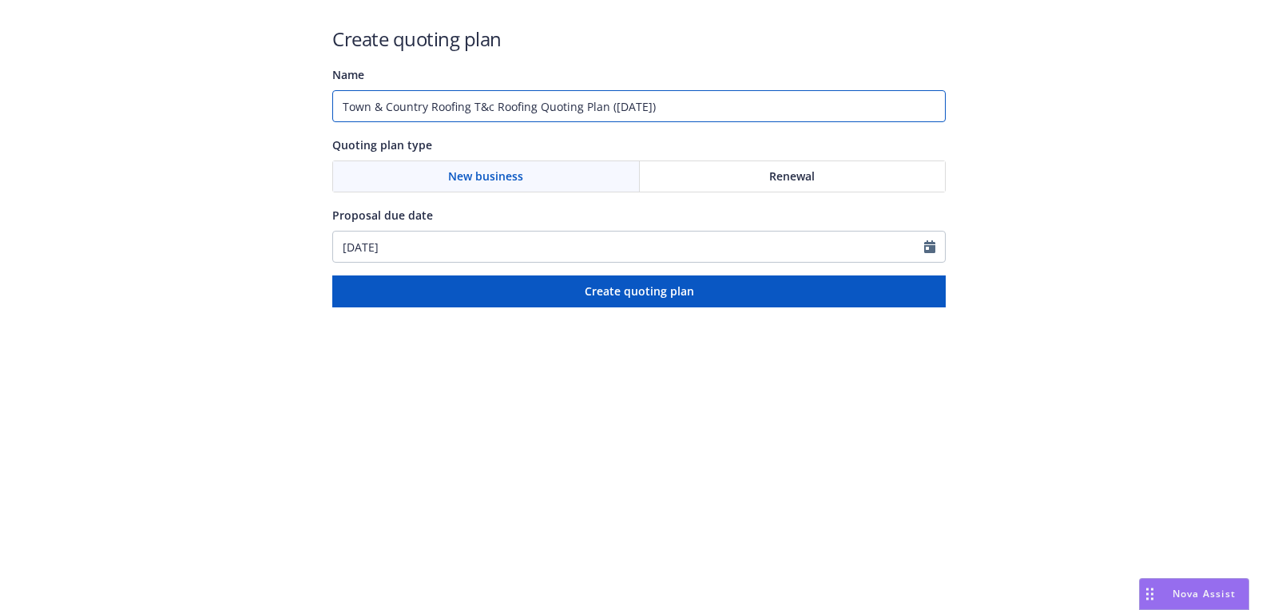
click at [585, 113] on input "Town & Country Roofing T&c Roofing Quoting Plan ([DATE])" at bounding box center [638, 106] width 613 height 32
type input "[DATE]"
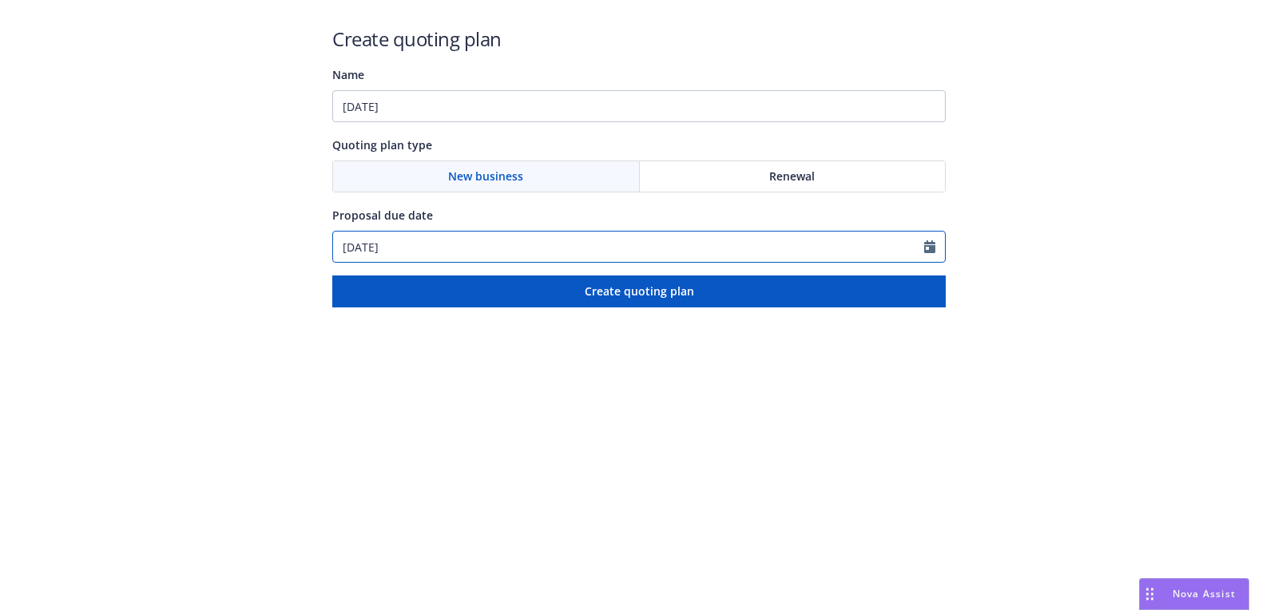
select select "8"
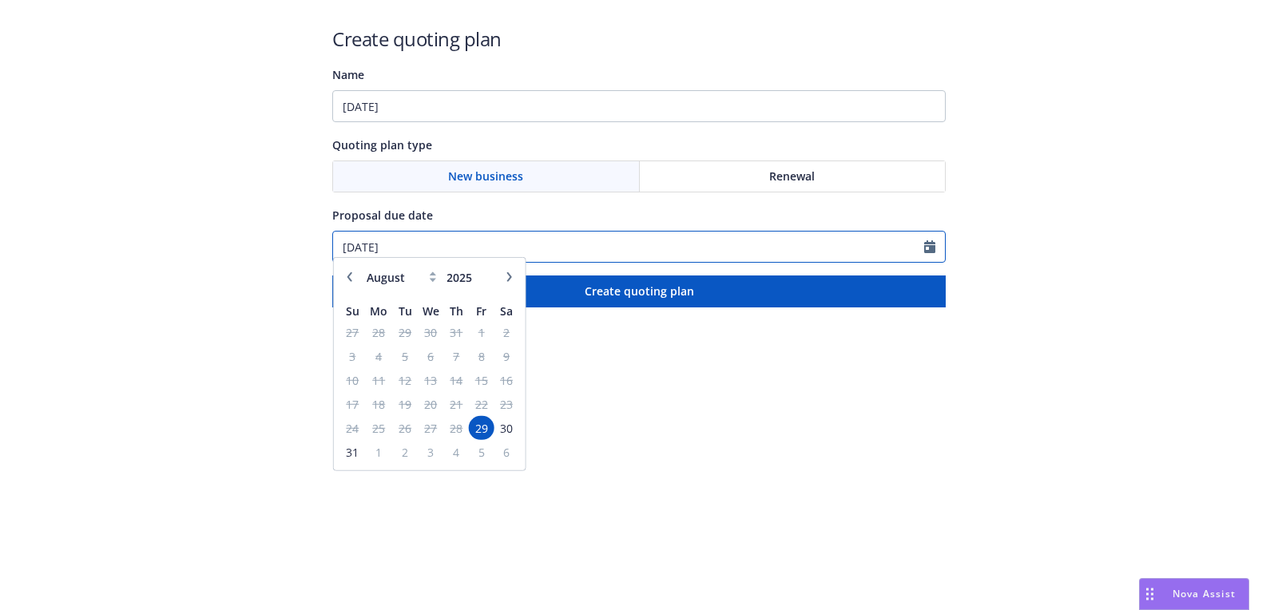
click at [550, 256] on input "[DATE]" at bounding box center [628, 247] width 591 height 30
paste input "12/01"
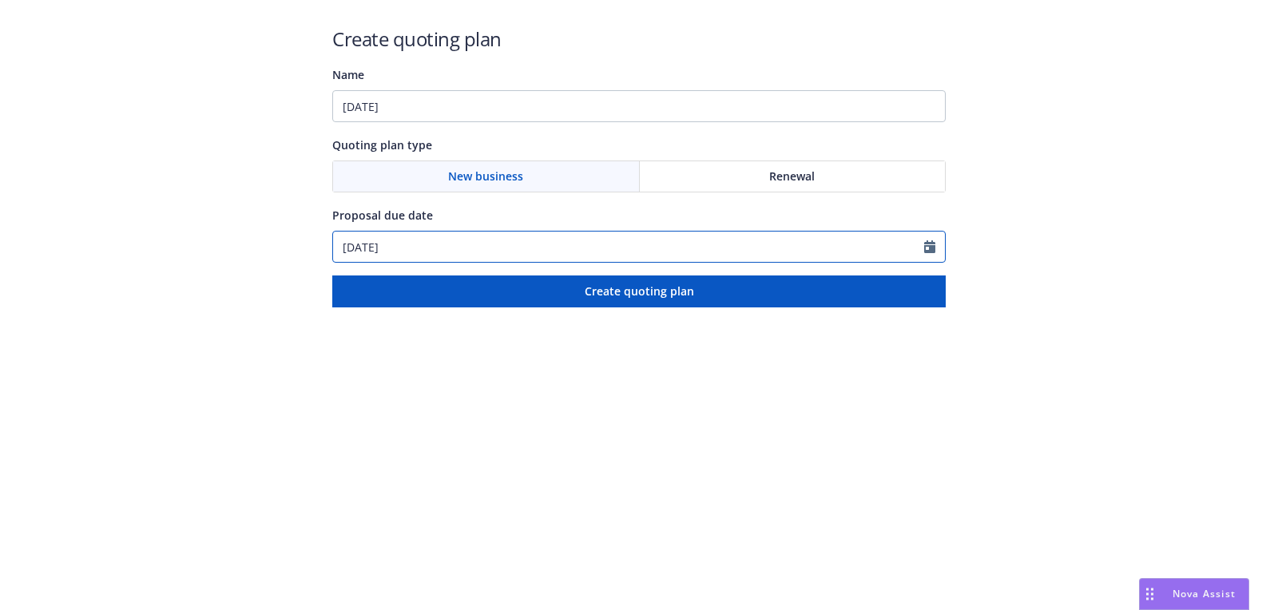
type input "[DATE]"
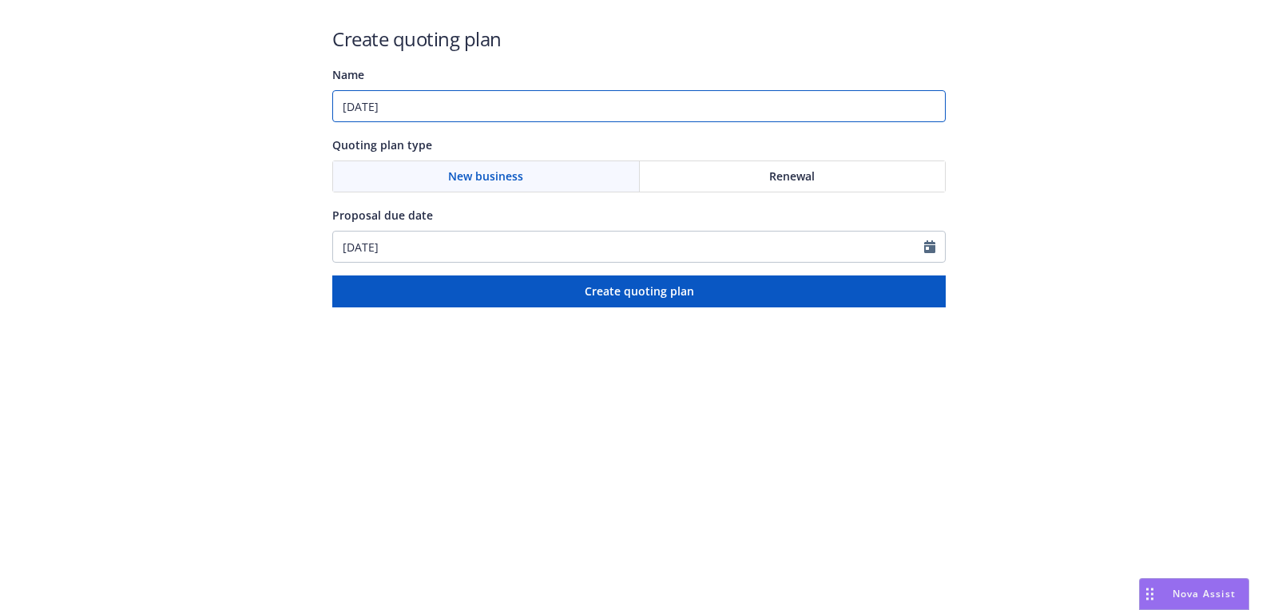
click at [579, 100] on input "[DATE]" at bounding box center [638, 106] width 613 height 32
paste input "Workers Compensation;Commercial Package;General Liability;Commercial Auto;Exces…"
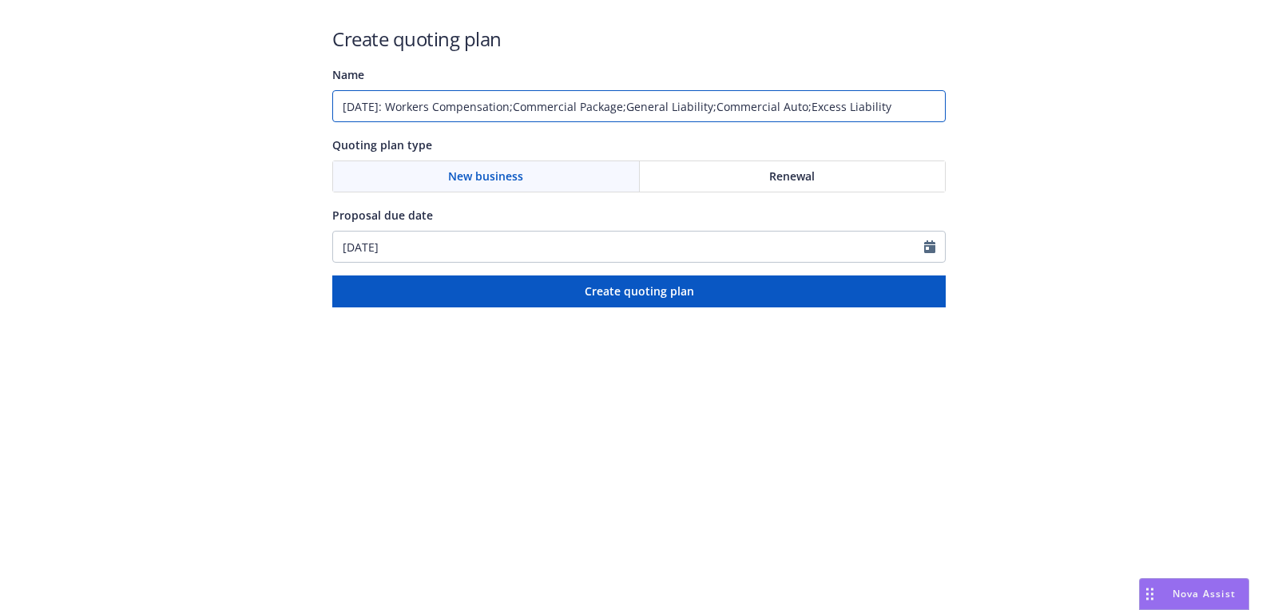
click at [824, 104] on input "[DATE]: Workers Compensation;Commercial Package;General Liability;Commercial Au…" at bounding box center [638, 106] width 613 height 32
click at [725, 105] on input "12/01/2025: Workers Compensation;Commercial Package;General Liability;Commercia…" at bounding box center [638, 106] width 613 height 32
click at [652, 109] on input "12/01/2025: Workers Compensation;Commercial Package;General Liability, Commerci…" at bounding box center [638, 106] width 613 height 32
click at [536, 103] on input "12/01/2025: Workers Compensation;Commercial Package, General Liability, Commerc…" at bounding box center [638, 106] width 613 height 32
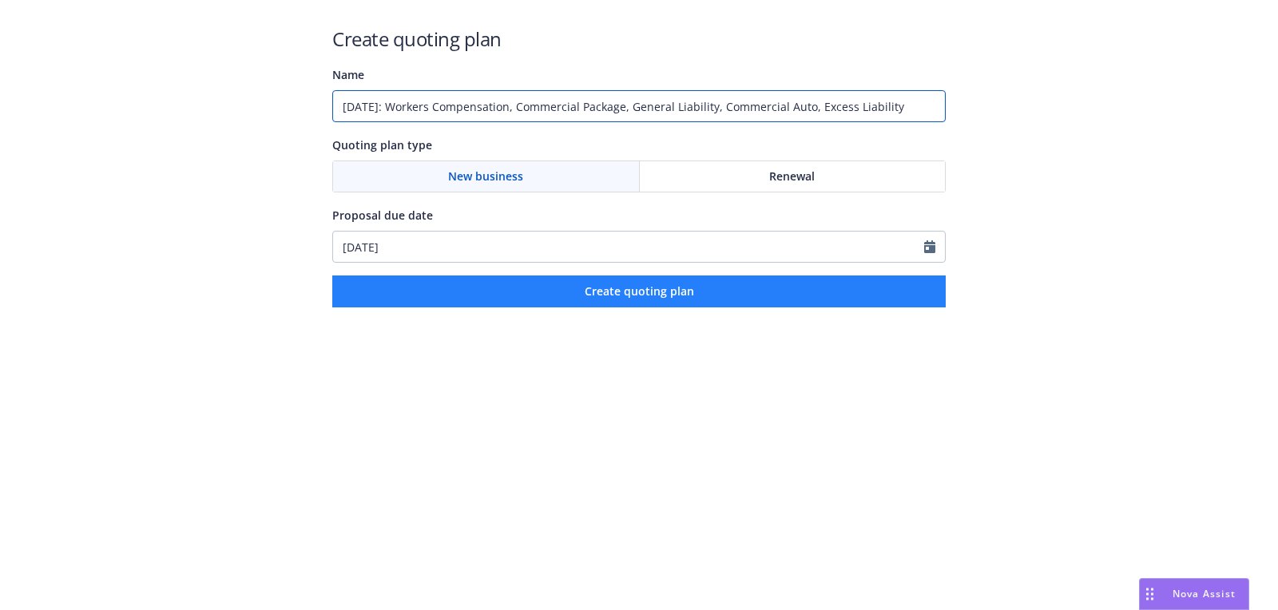
type input "12/01/2025: Workers Compensation, Commercial Package, General Liability, Commer…"
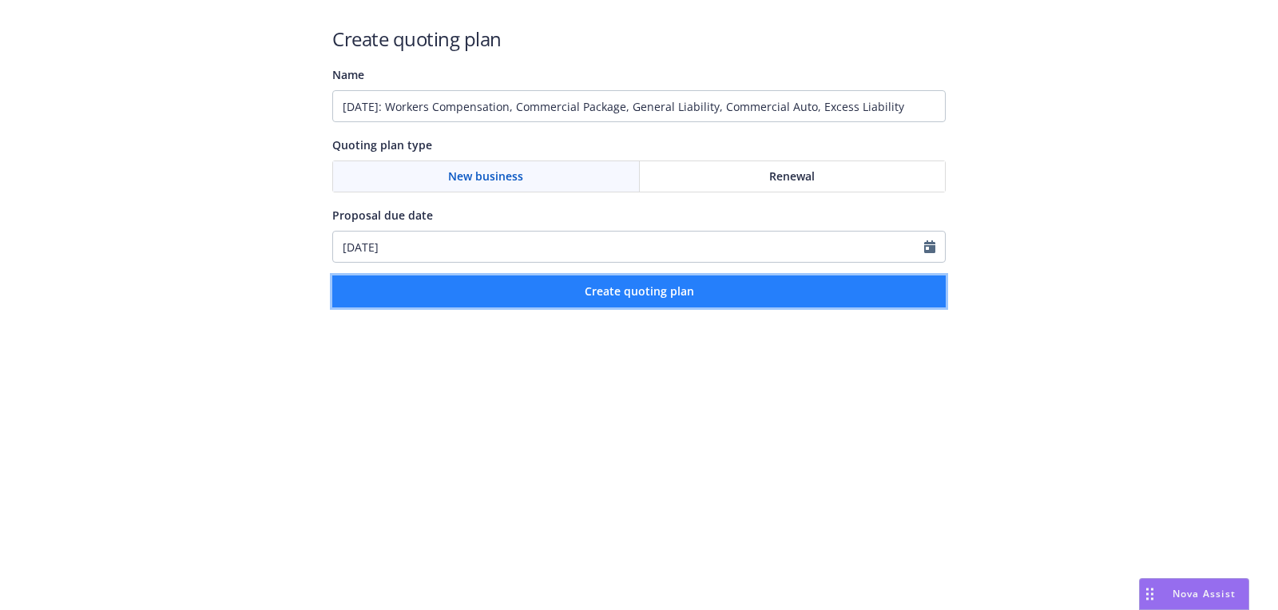
click at [746, 304] on button "Create quoting plan" at bounding box center [638, 291] width 613 height 32
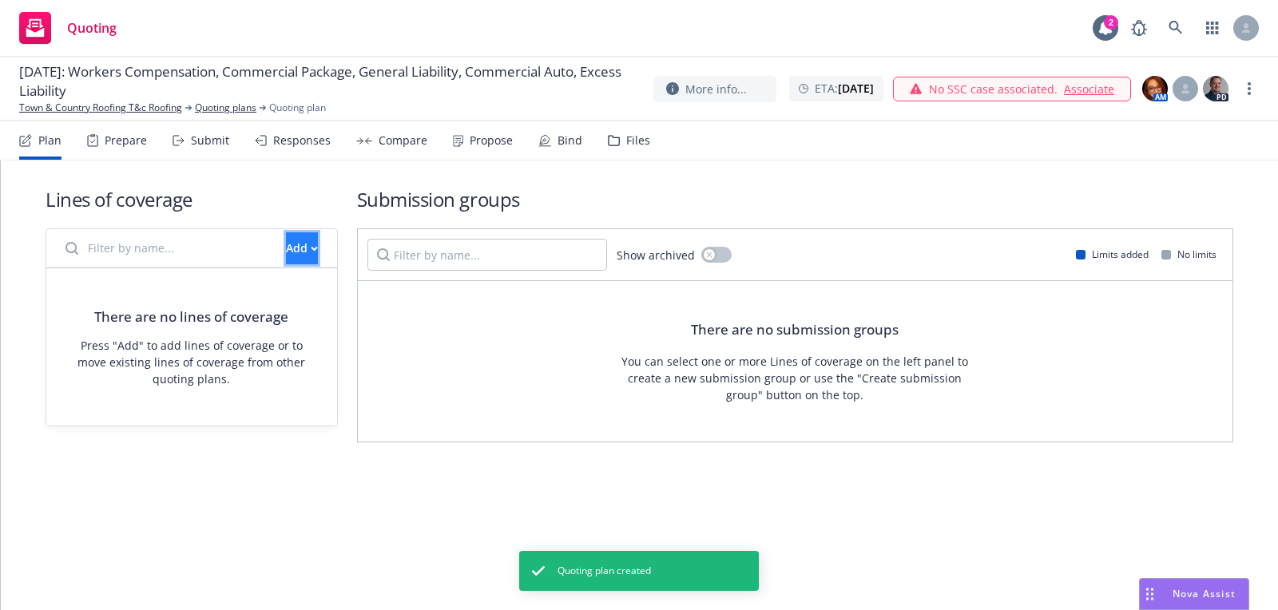
drag, startPoint x: 300, startPoint y: 255, endPoint x: 308, endPoint y: 256, distance: 8.0
click at [300, 255] on button "Add" at bounding box center [302, 248] width 32 height 32
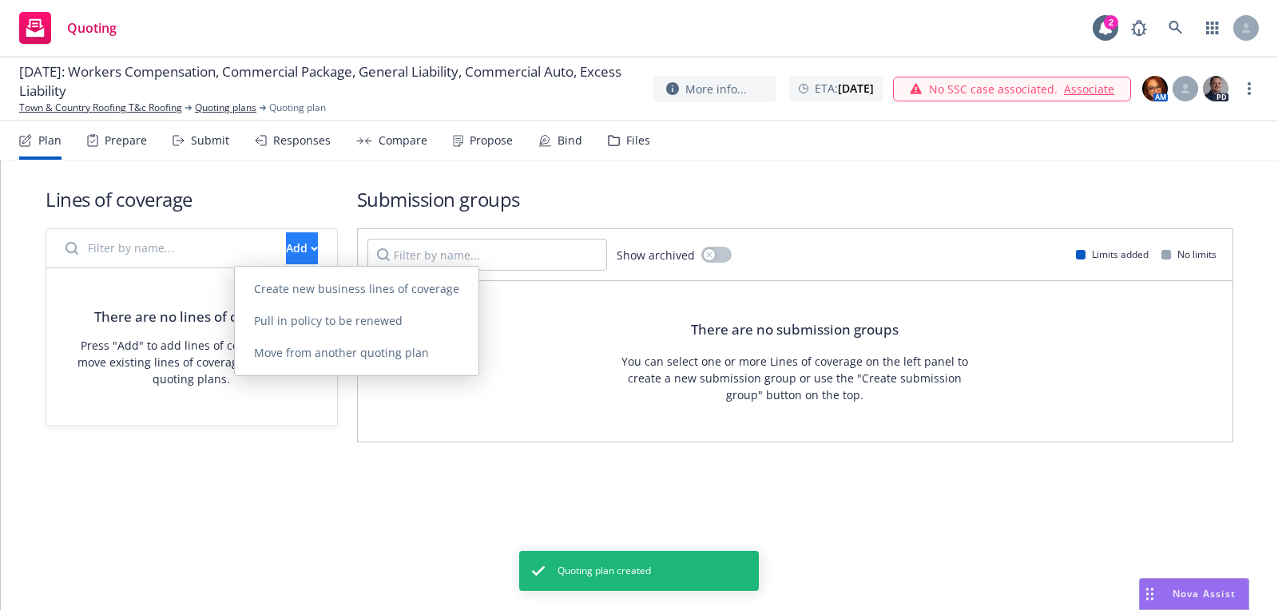
click at [355, 282] on span "Create new business lines of coverage" at bounding box center [357, 288] width 244 height 15
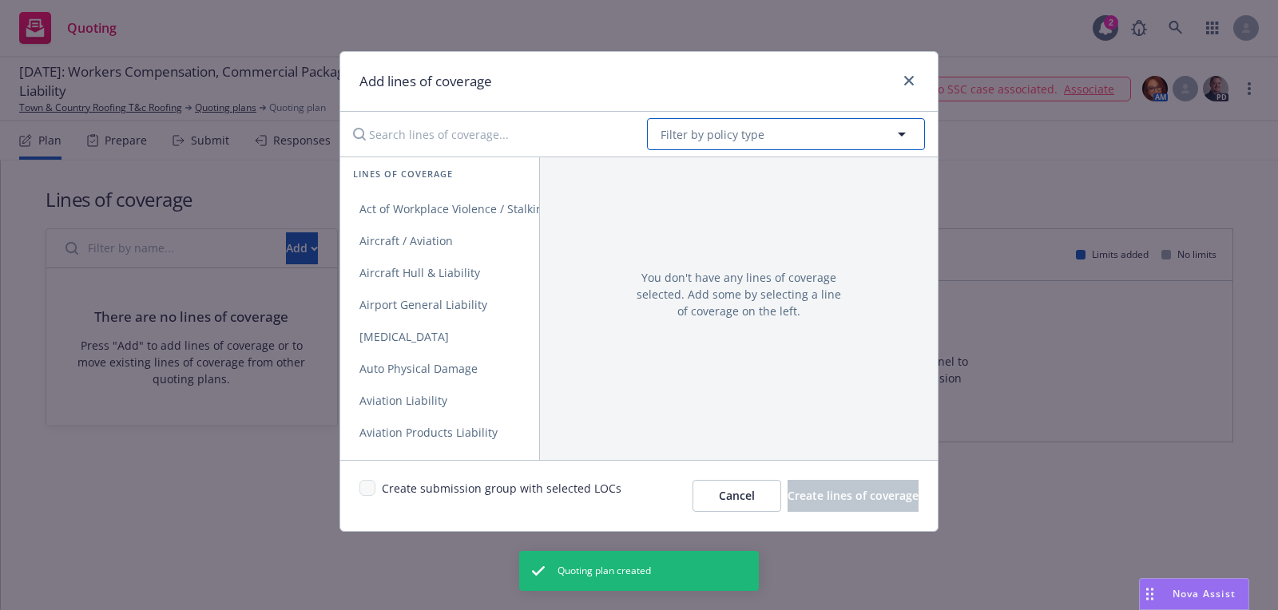
click at [822, 133] on button "Filter by policy type" at bounding box center [786, 134] width 278 height 32
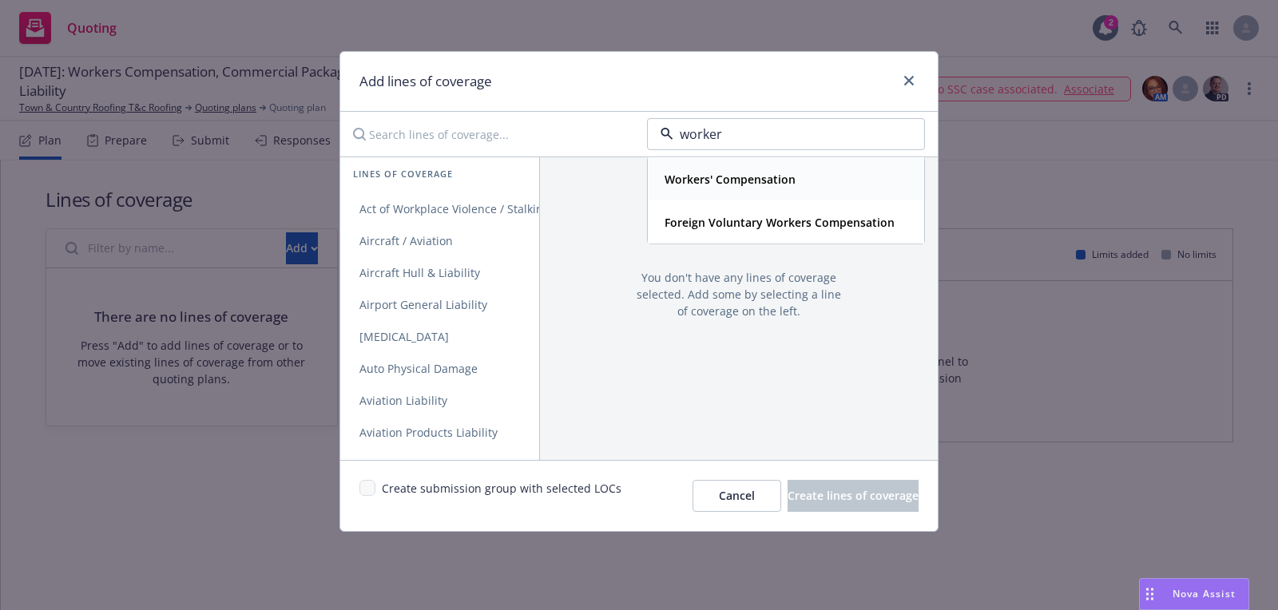
click at [736, 172] on strong "Workers' Compensation" at bounding box center [729, 179] width 131 height 15
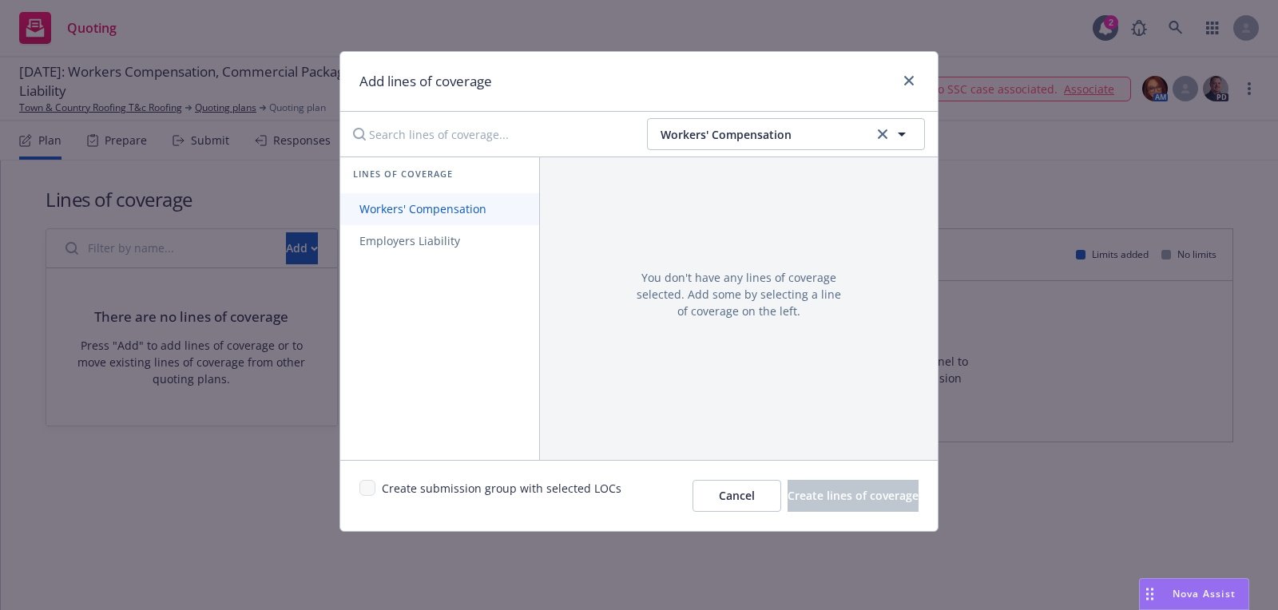
click at [480, 218] on link "Workers' Compensation" at bounding box center [439, 209] width 199 height 32
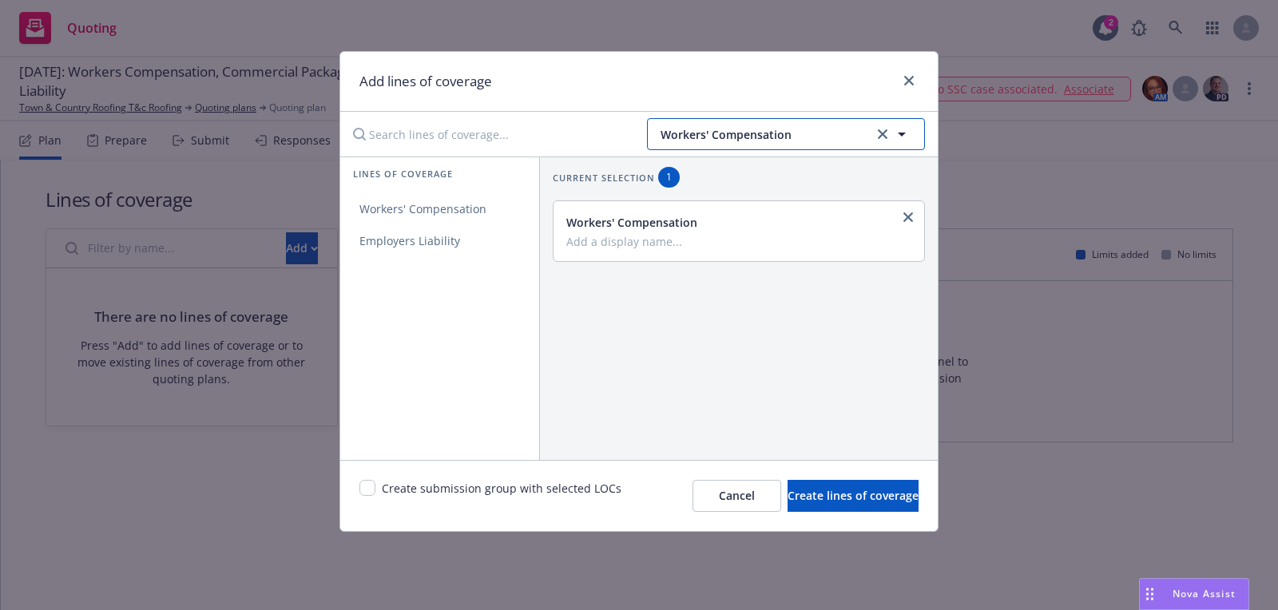
click at [795, 121] on button "Workers' Compensation" at bounding box center [786, 134] width 278 height 32
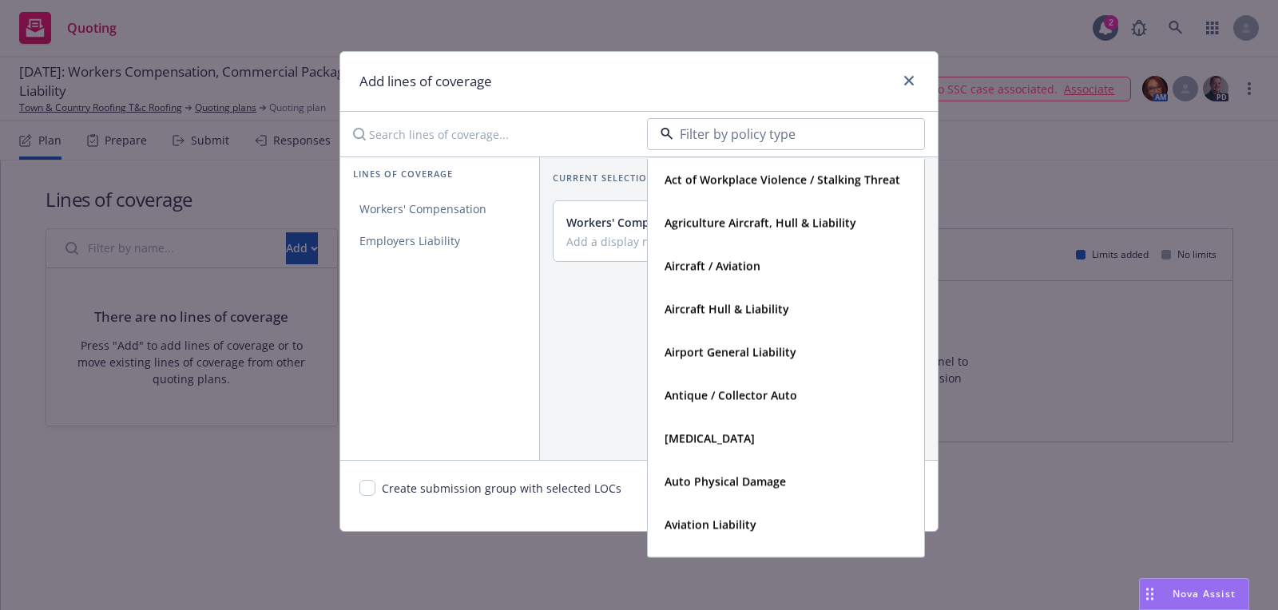
type input "a"
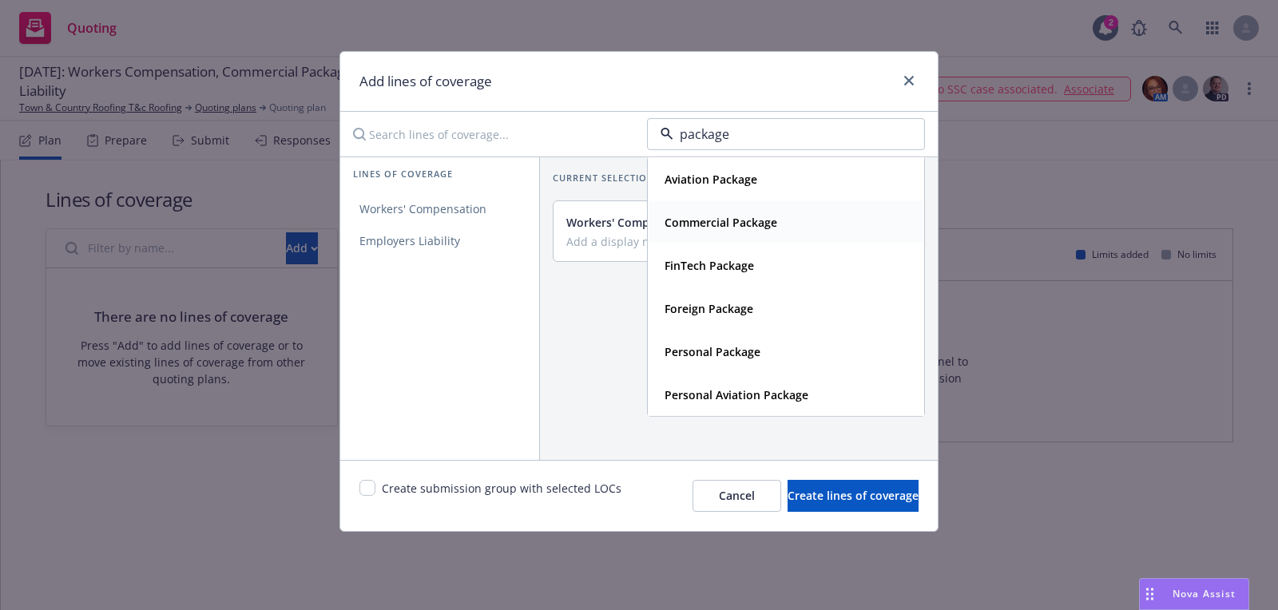
click at [694, 211] on div "Commercial Package" at bounding box center [719, 222] width 122 height 23
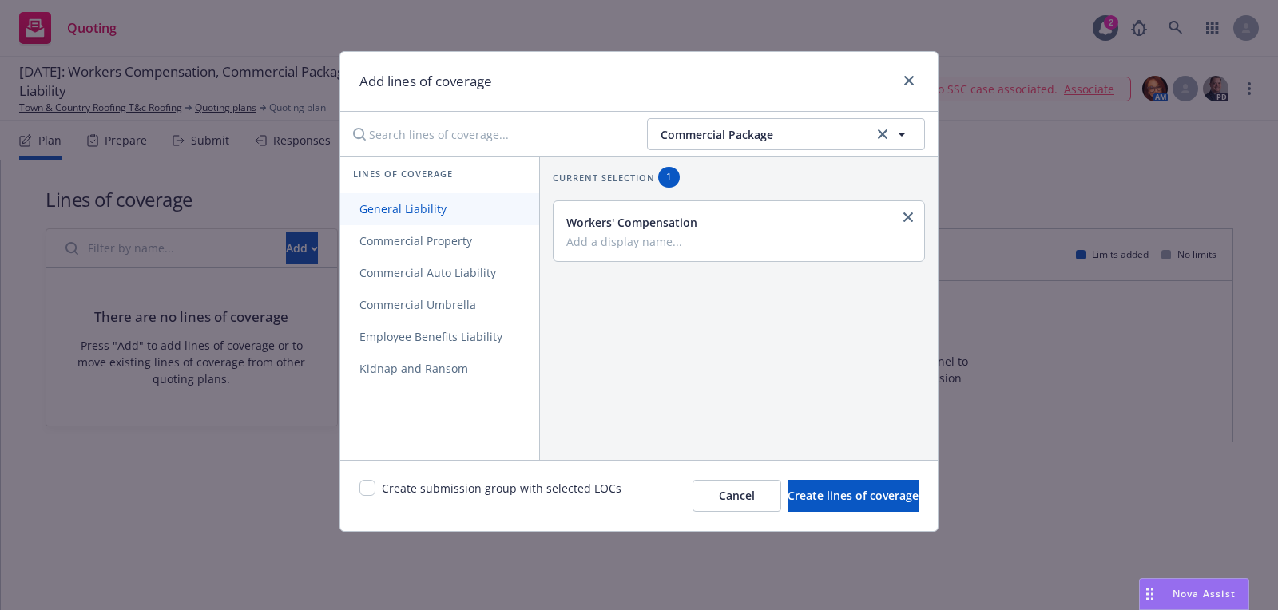
click at [470, 218] on link "General Liability" at bounding box center [439, 209] width 199 height 32
click at [470, 236] on span "Commercial Property" at bounding box center [415, 240] width 151 height 15
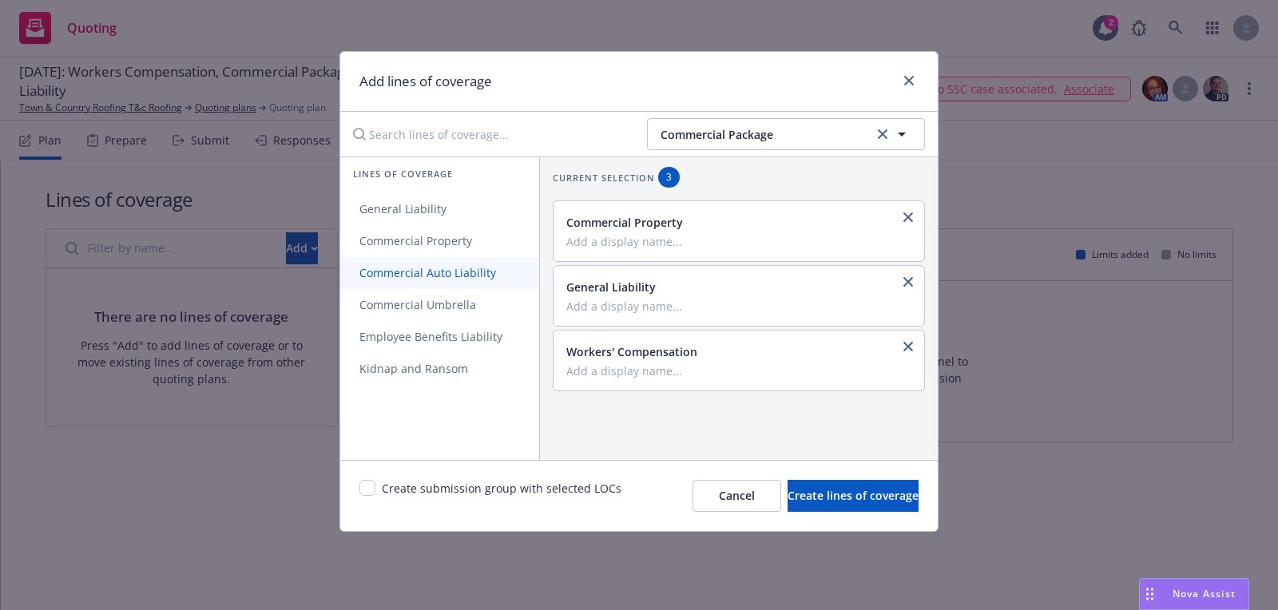
click at [462, 267] on span "Commercial Auto Liability" at bounding box center [427, 272] width 175 height 15
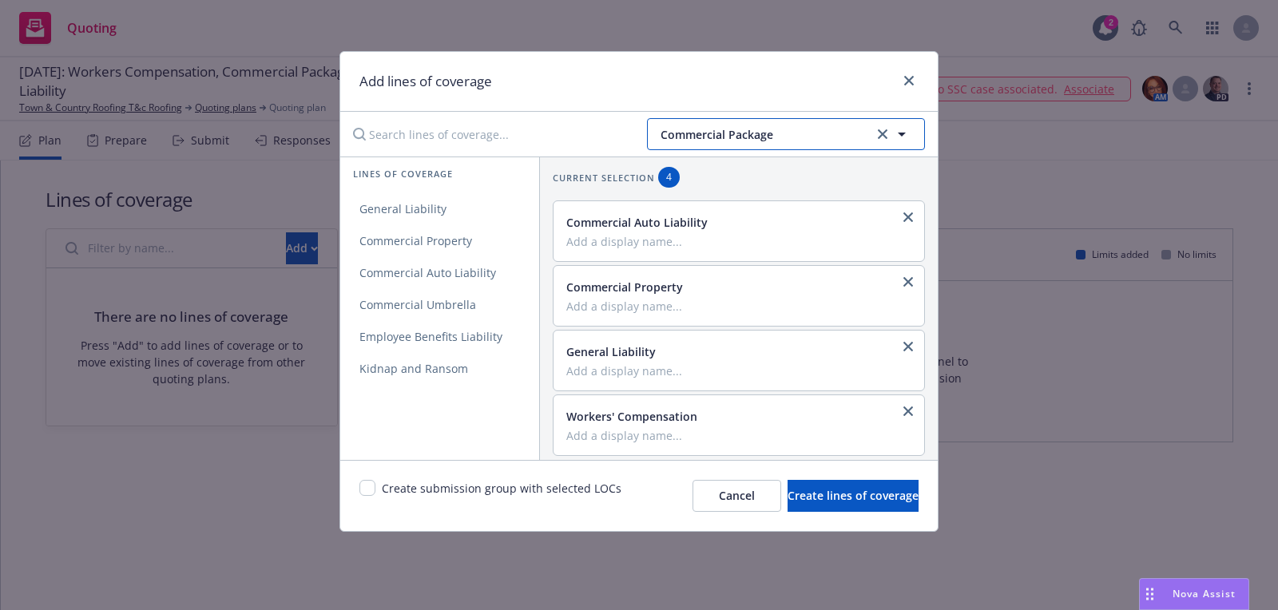
click at [717, 139] on span "Commercial Package" at bounding box center [764, 134] width 208 height 17
type input "excess"
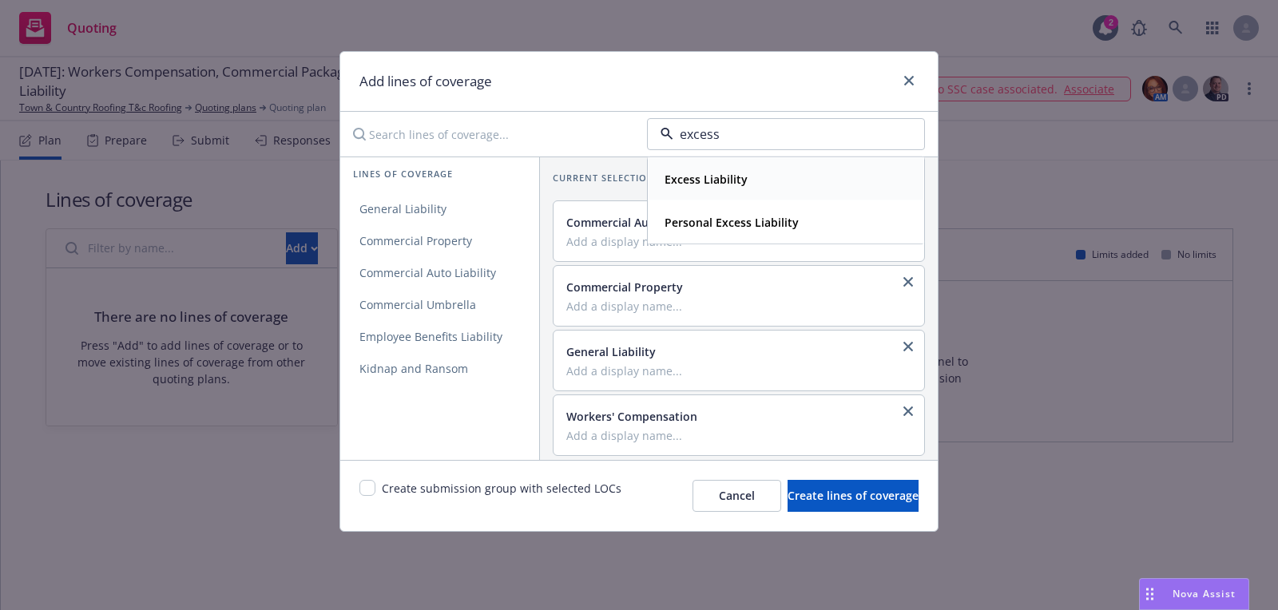
click at [733, 181] on strong "Excess Liability" at bounding box center [705, 179] width 83 height 15
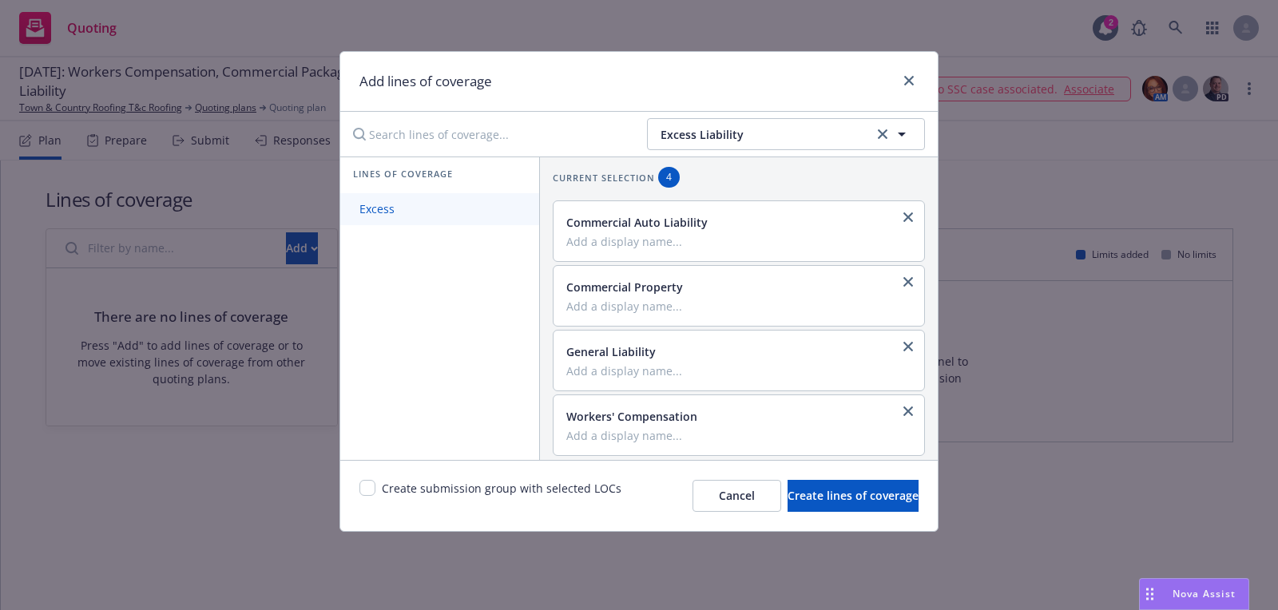
click at [450, 221] on link "Excess" at bounding box center [439, 209] width 199 height 32
click at [367, 475] on div "Create submission group with selected LOCs Cancel Create lines of coverage" at bounding box center [638, 495] width 597 height 71
click at [367, 480] on input "checkbox" at bounding box center [367, 488] width 16 height 16
checkbox input "true"
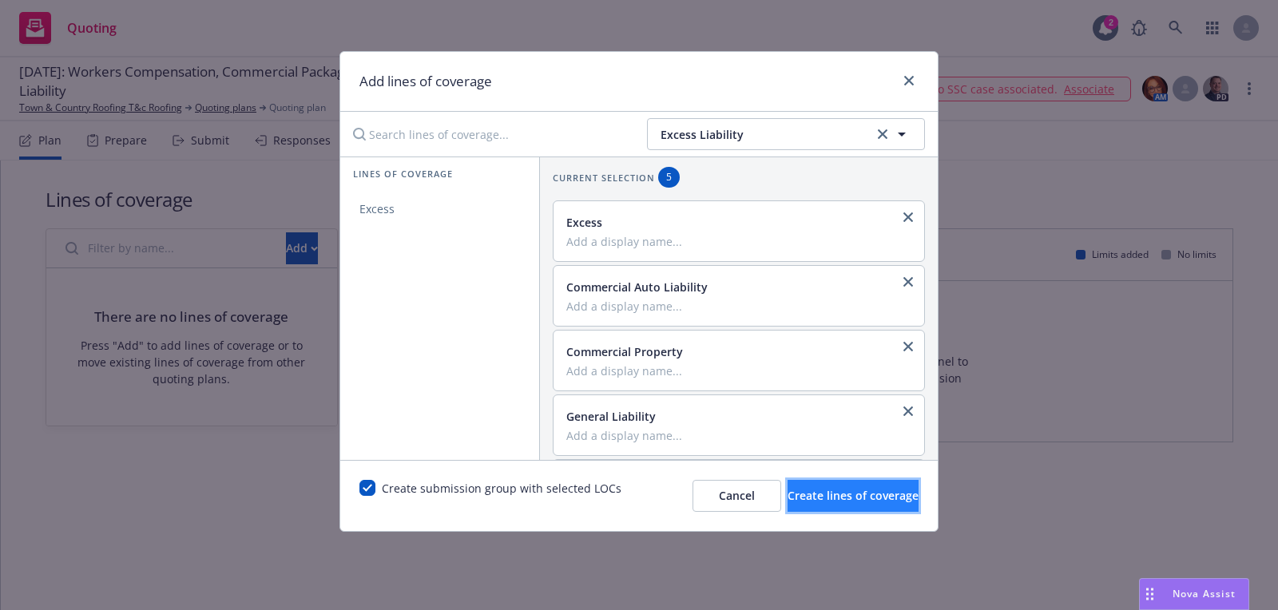
click at [892, 499] on button "Create lines of coverage" at bounding box center [852, 496] width 131 height 32
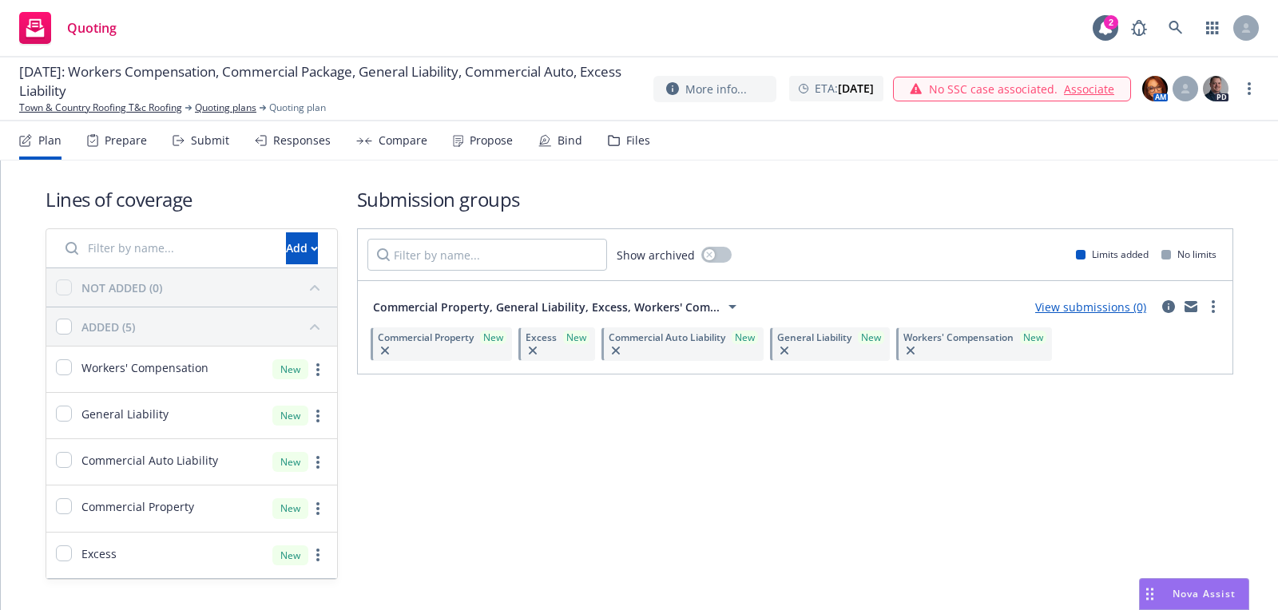
click at [64, 121] on div "12/01/2025: Workers Compensation, Commercial Package, General Liability, Commer…" at bounding box center [639, 89] width 1278 height 64
click at [89, 113] on link "Town & Country Roofing T&c Roofing" at bounding box center [100, 108] width 163 height 14
